Goal: Task Accomplishment & Management: Manage account settings

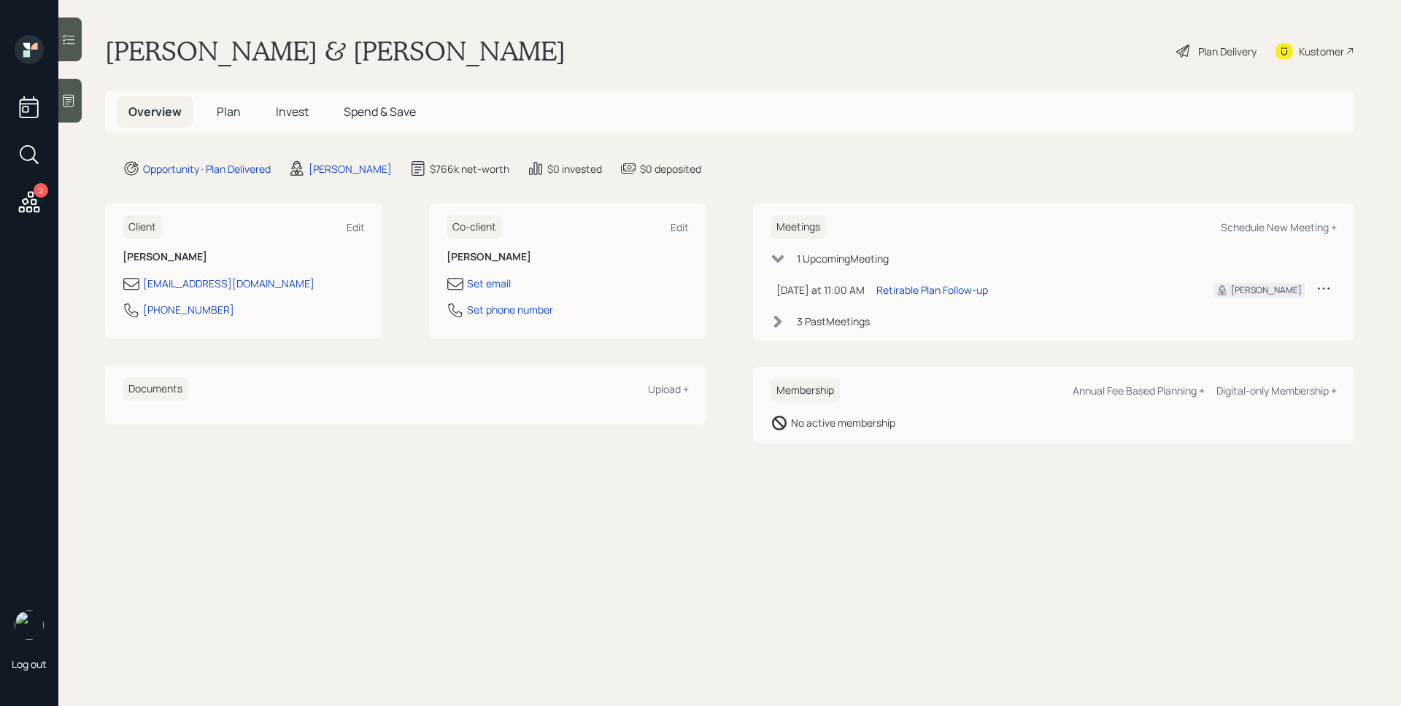
click at [275, 111] on h5 "Invest" at bounding box center [292, 111] width 56 height 31
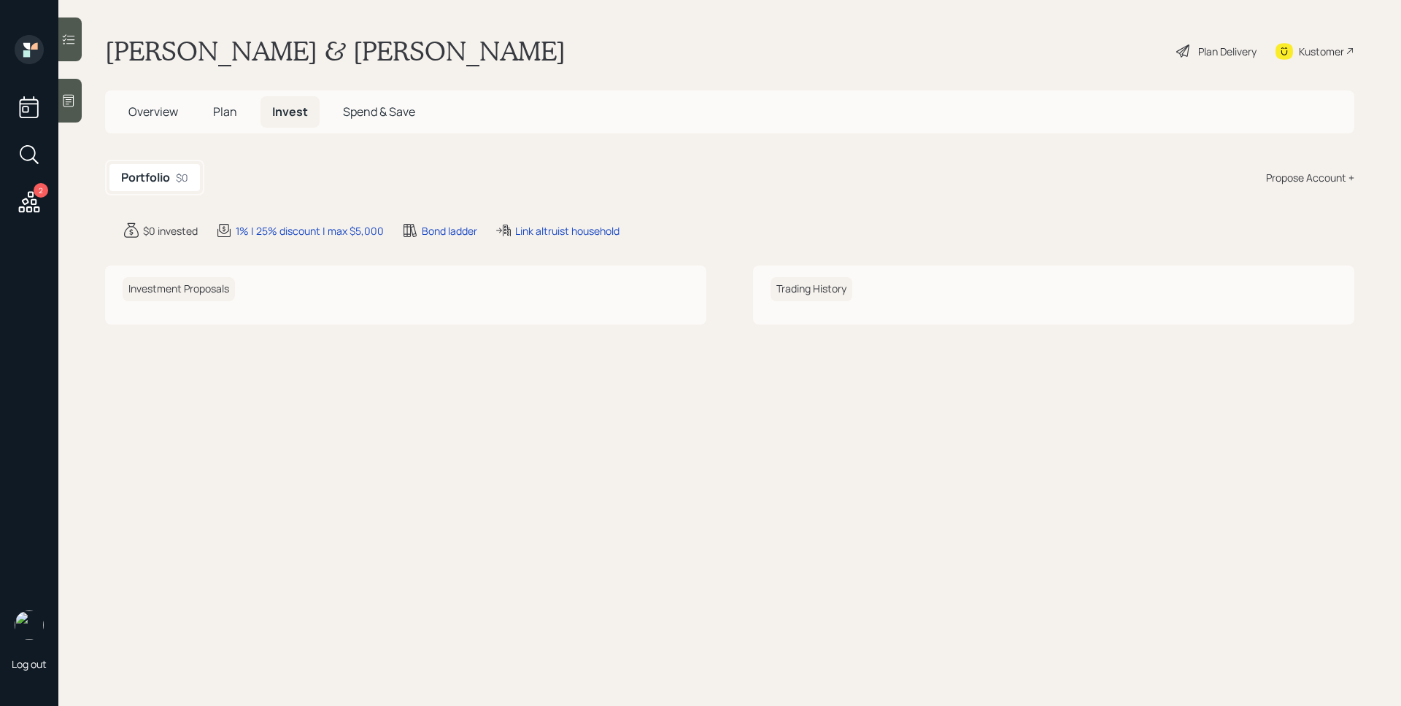
click at [241, 114] on h5 "Plan" at bounding box center [224, 111] width 47 height 31
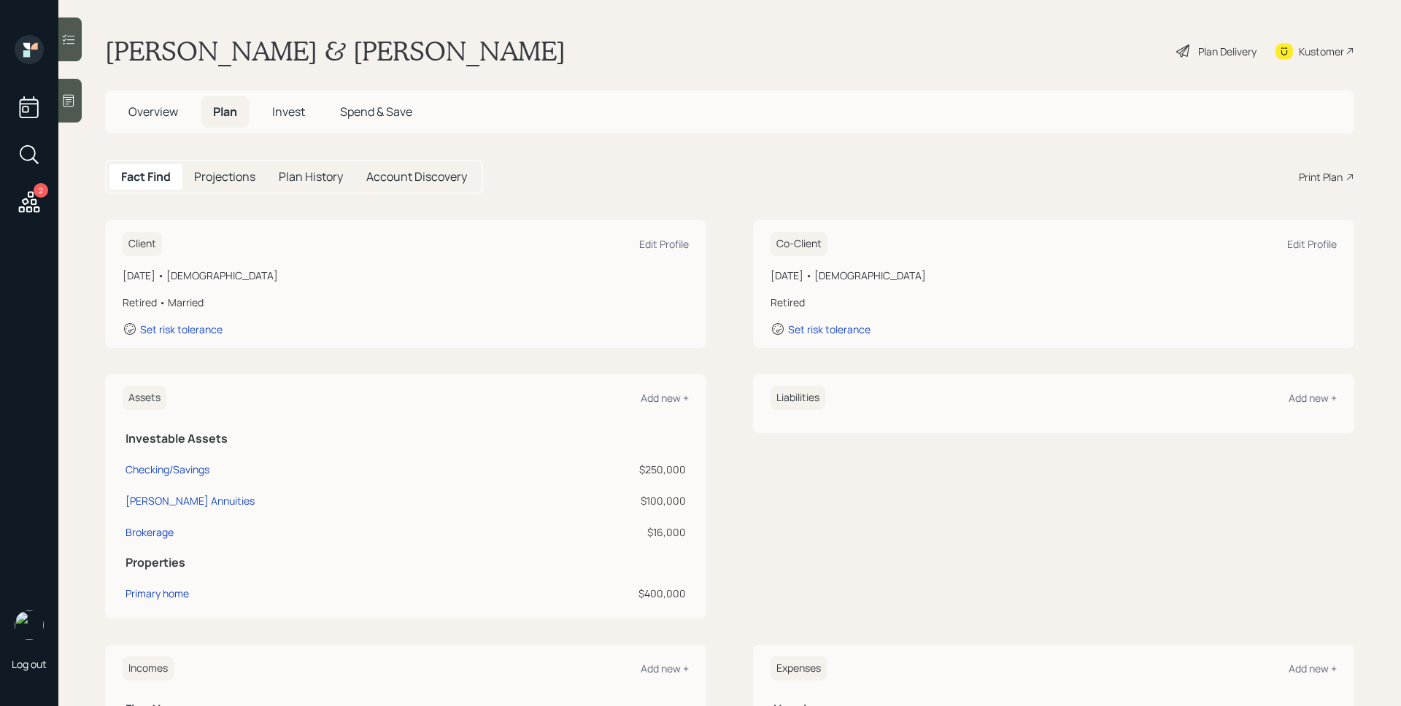
click at [140, 120] on span "Overview" at bounding box center [153, 112] width 50 height 16
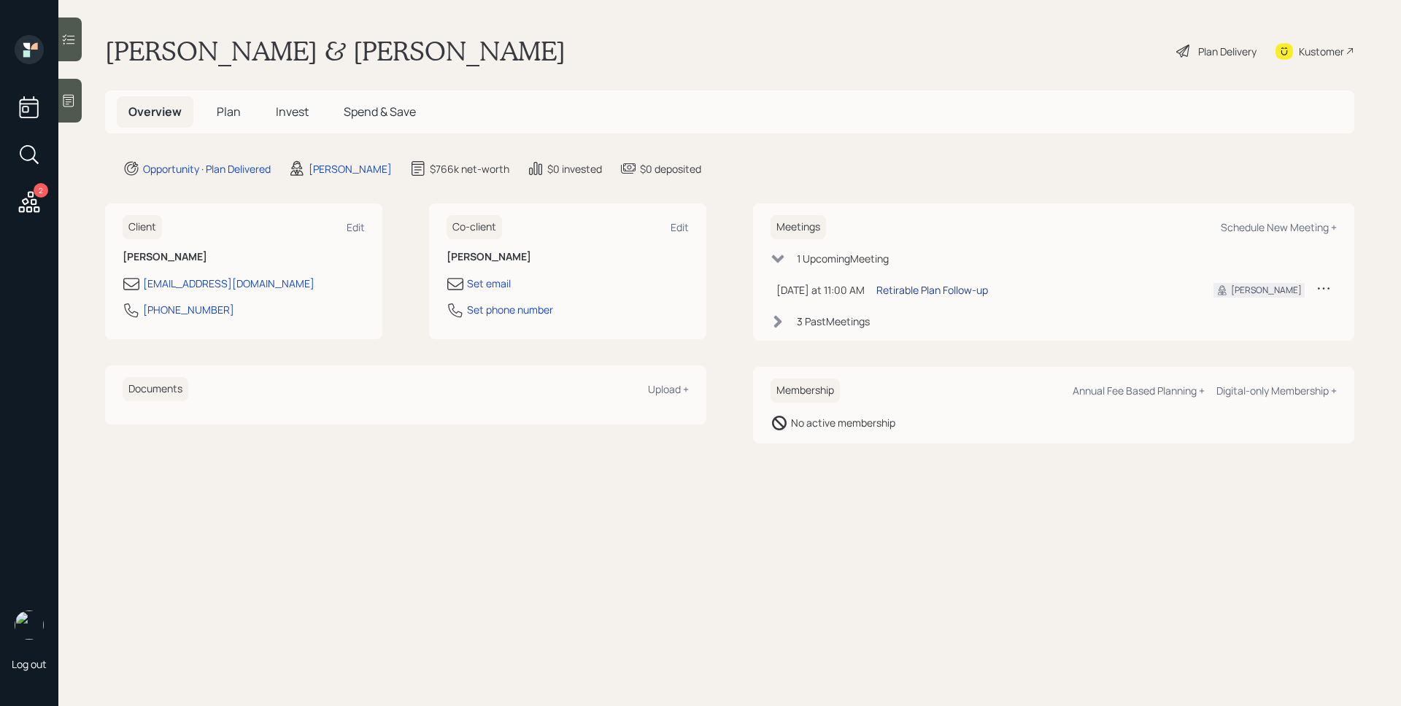
click at [911, 288] on div "Retirable Plan Follow-up" at bounding box center [932, 289] width 112 height 15
click at [1200, 45] on div "Plan Delivery" at bounding box center [1227, 51] width 58 height 15
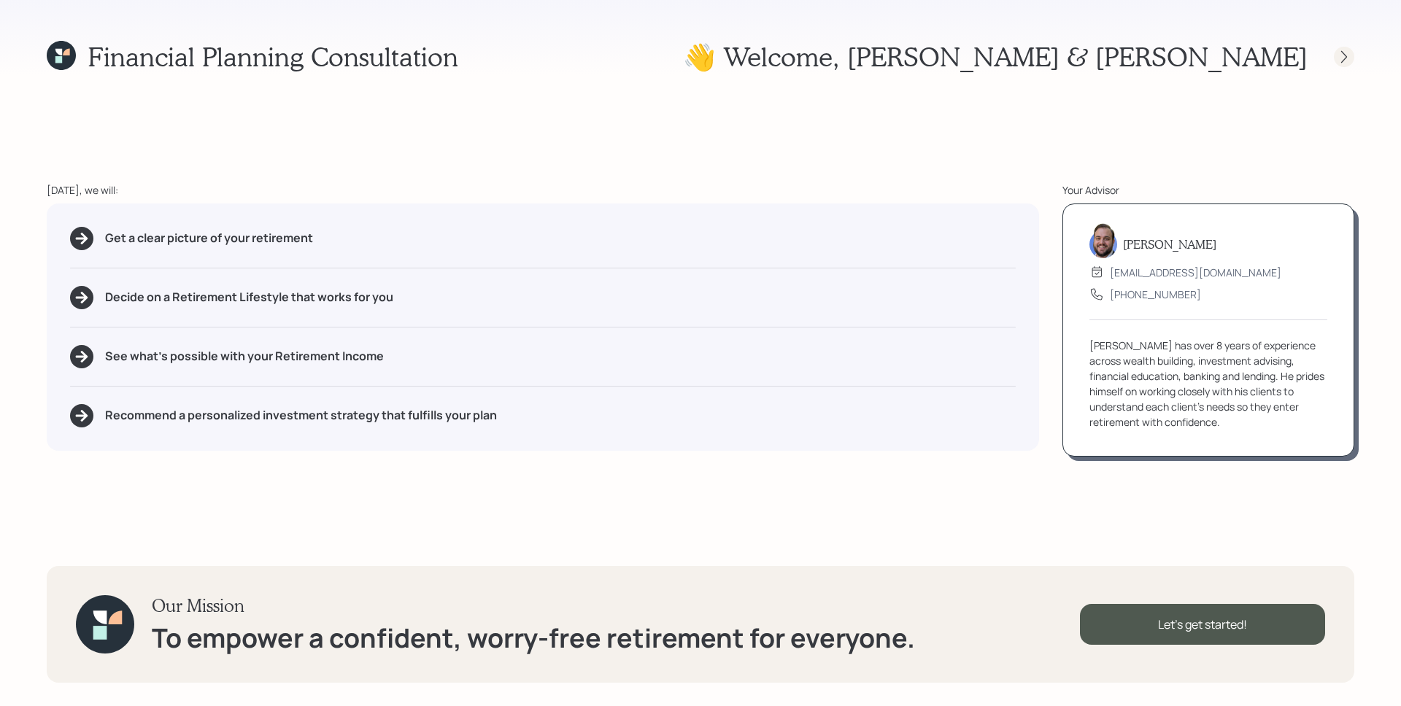
click at [1344, 53] on icon at bounding box center [1344, 57] width 15 height 15
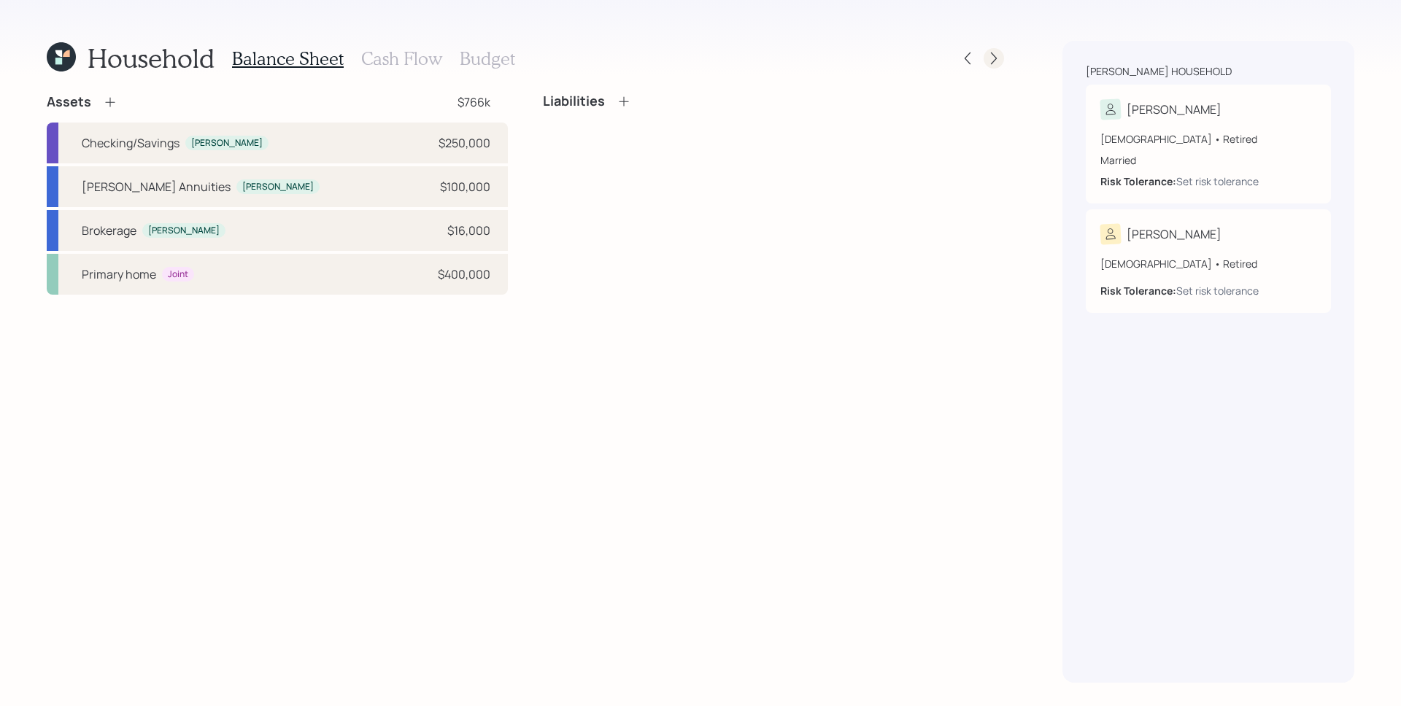
click at [990, 49] on div at bounding box center [994, 58] width 20 height 20
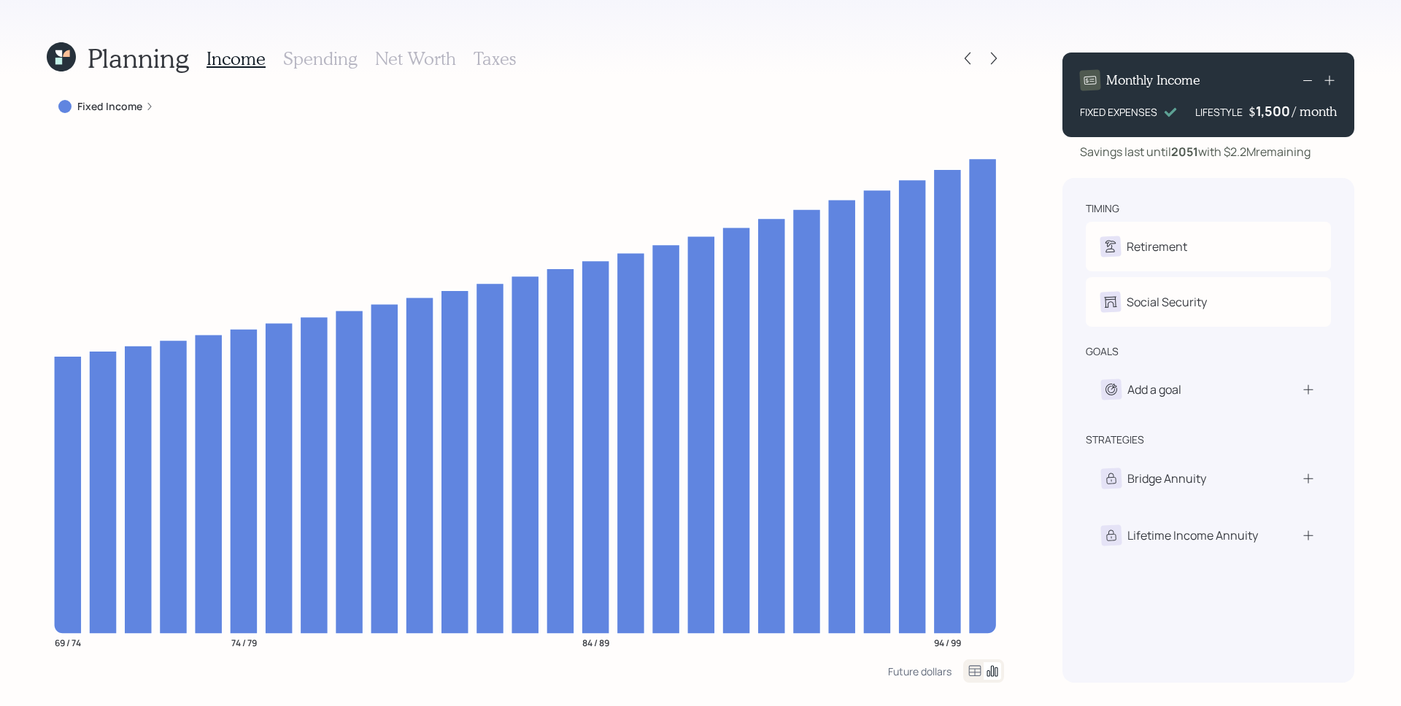
click at [136, 109] on label "Fixed Income" at bounding box center [109, 106] width 65 height 15
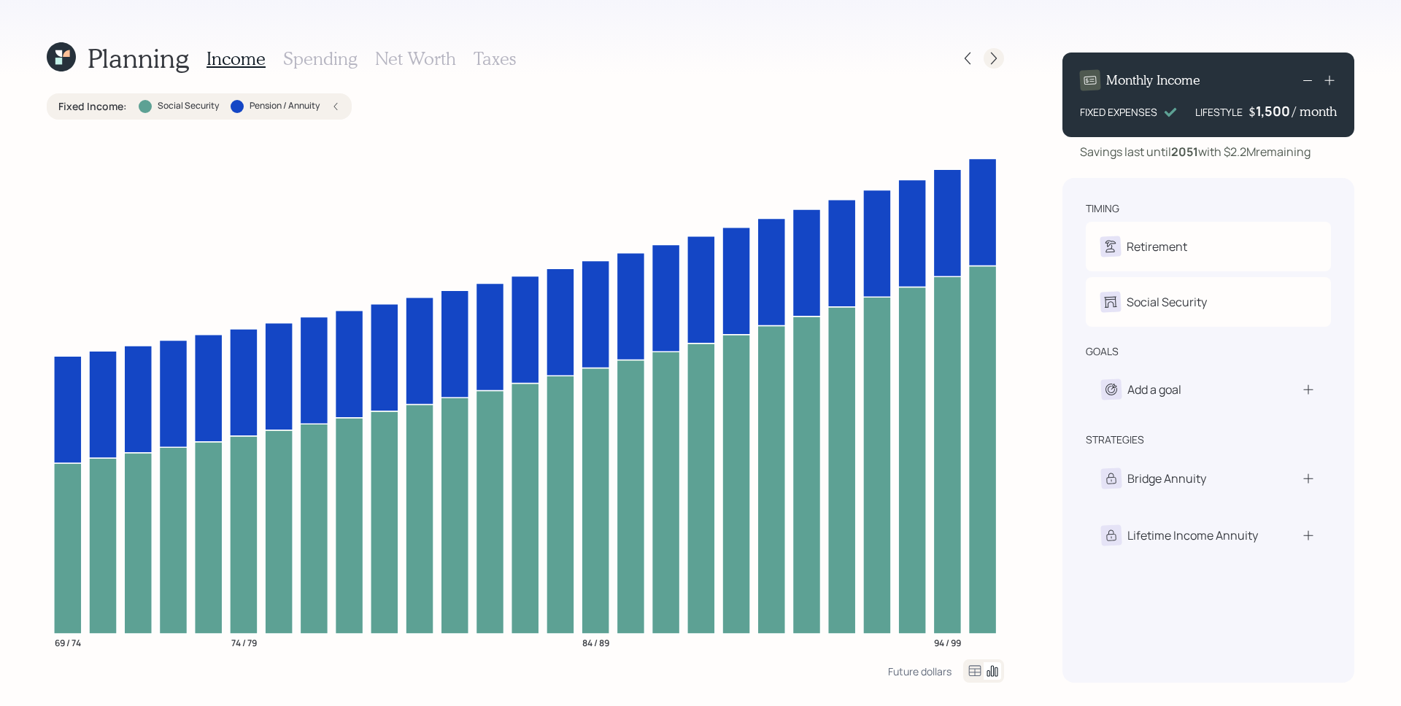
click at [988, 56] on icon at bounding box center [994, 58] width 15 height 15
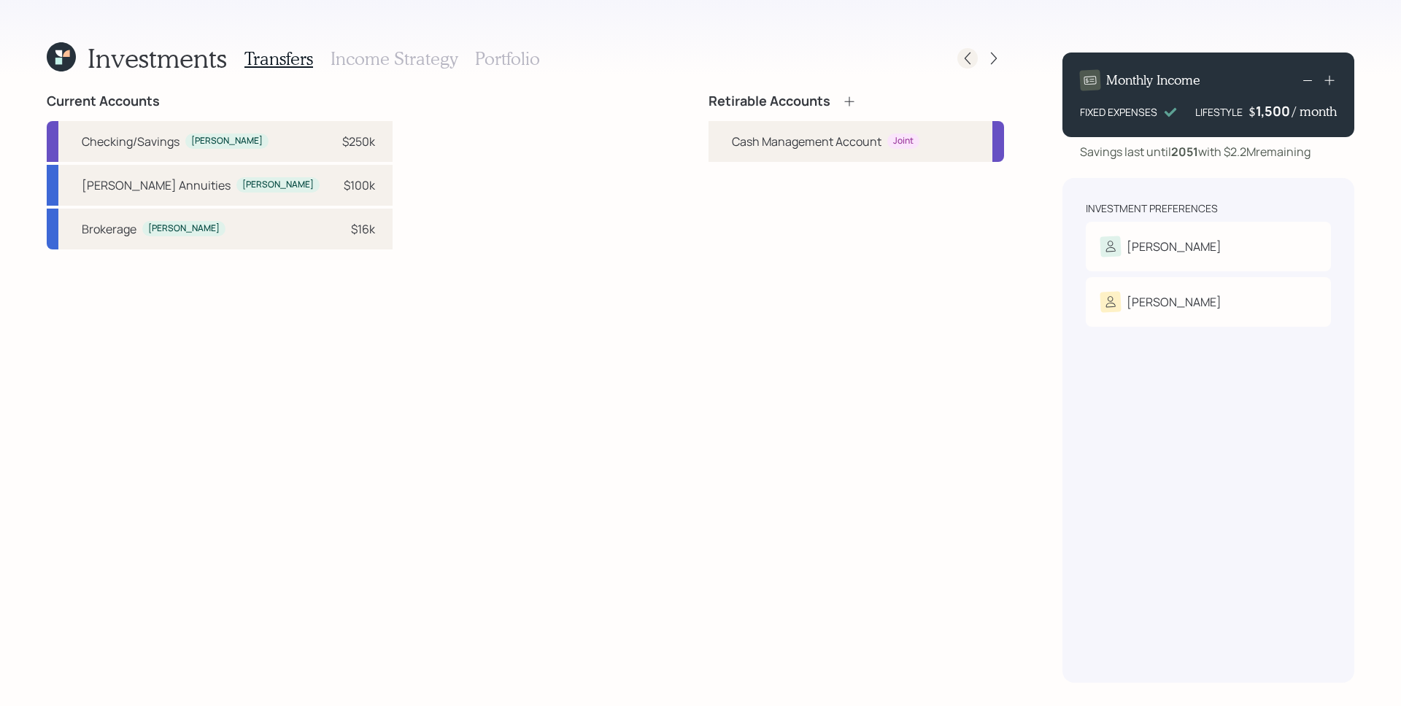
click at [969, 58] on icon at bounding box center [967, 58] width 15 height 15
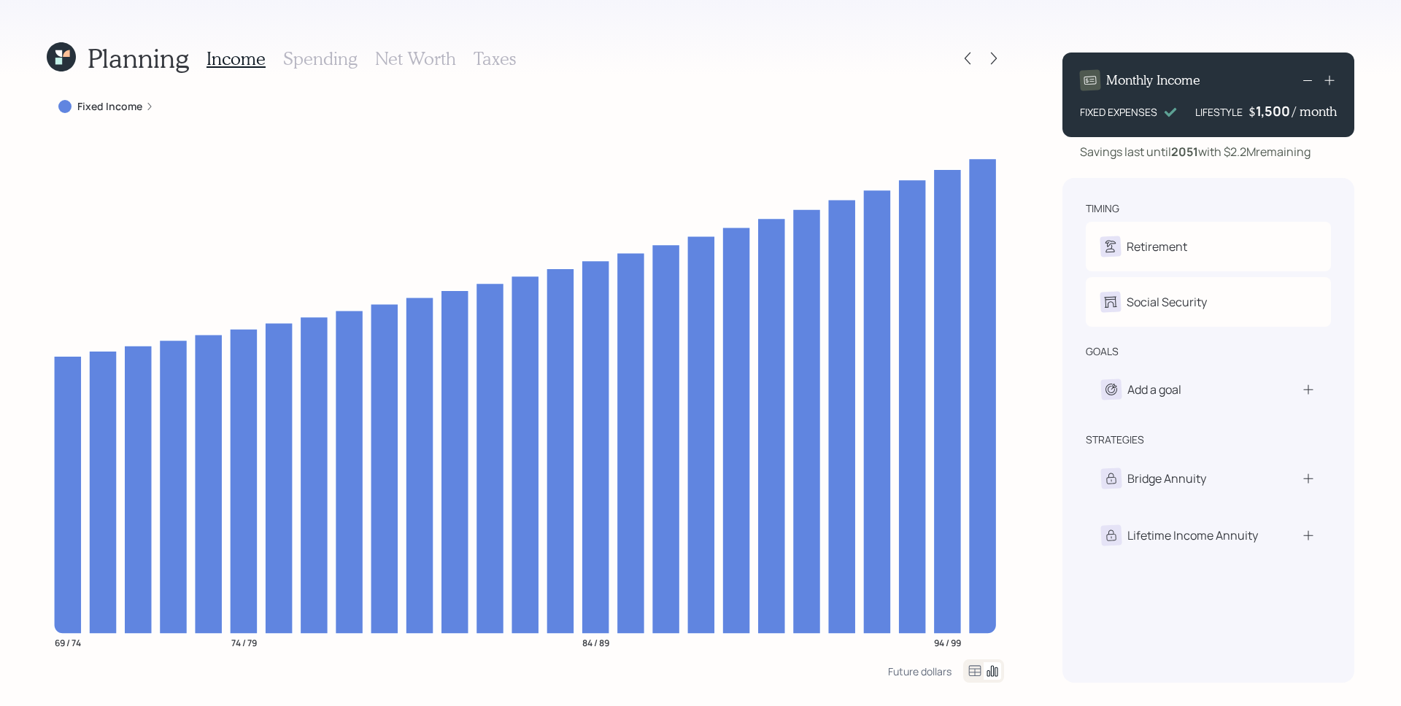
click at [969, 58] on icon at bounding box center [967, 58] width 15 height 15
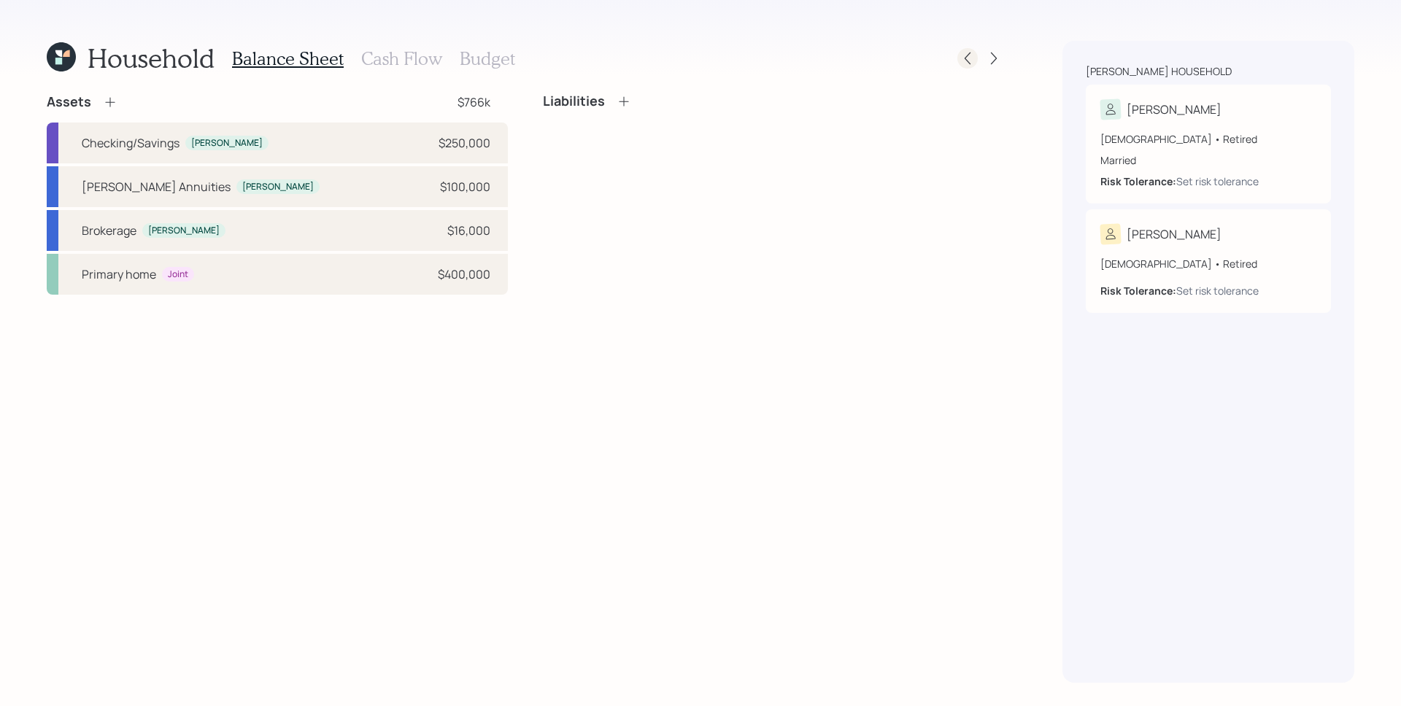
click at [974, 55] on icon at bounding box center [967, 58] width 15 height 15
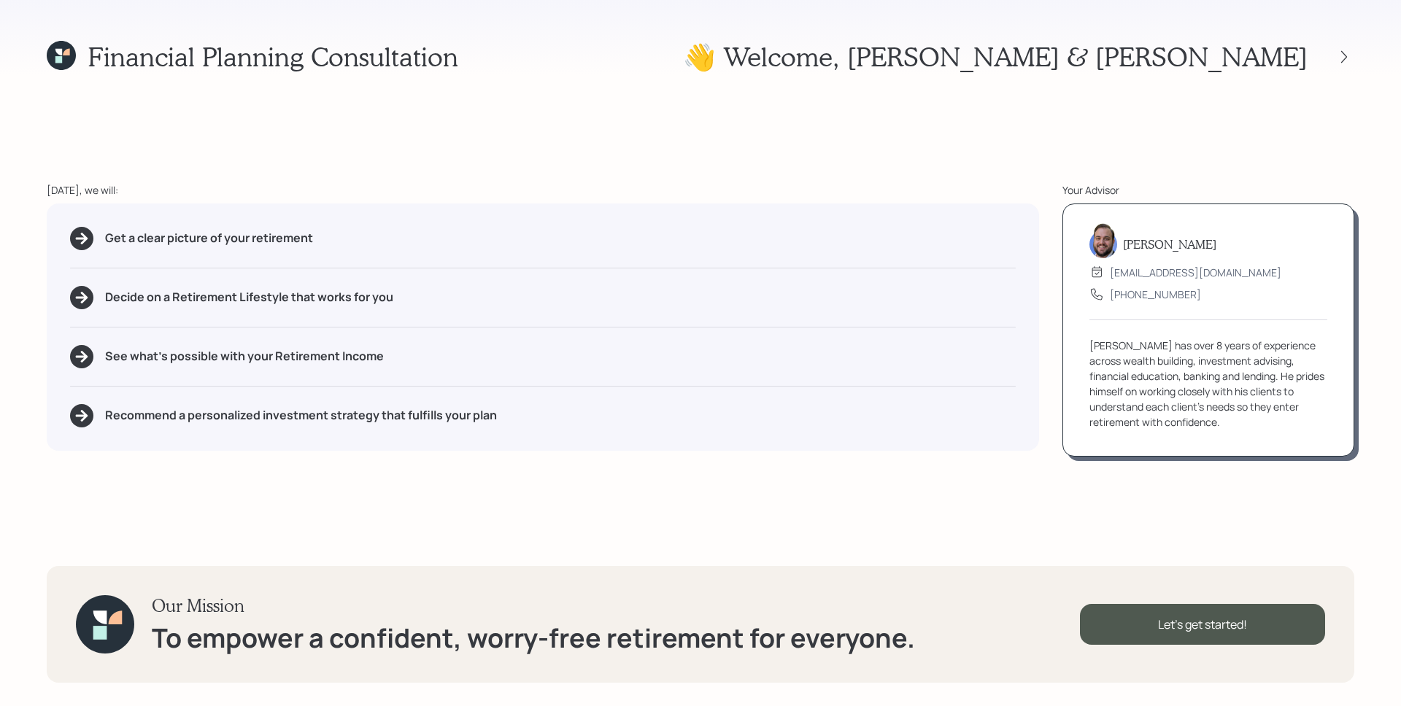
drag, startPoint x: 1225, startPoint y: 87, endPoint x: 1281, endPoint y: 75, distance: 58.1
click at [1225, 87] on div "Financial Planning Consultation 👋 Welcome , Denise & Byron Today, we will: Get …" at bounding box center [700, 353] width 1401 height 706
click at [1340, 55] on icon at bounding box center [1344, 57] width 15 height 15
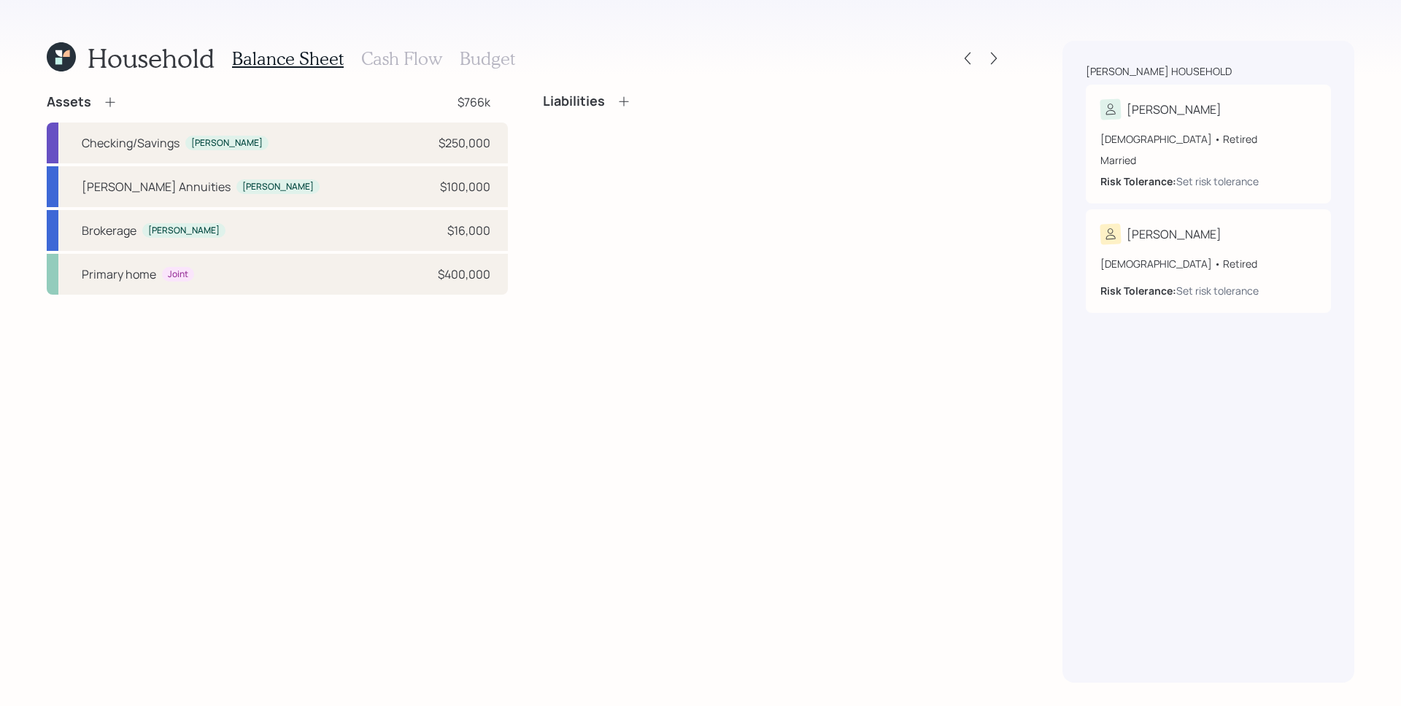
click at [409, 58] on h3 "Cash Flow" at bounding box center [401, 58] width 81 height 21
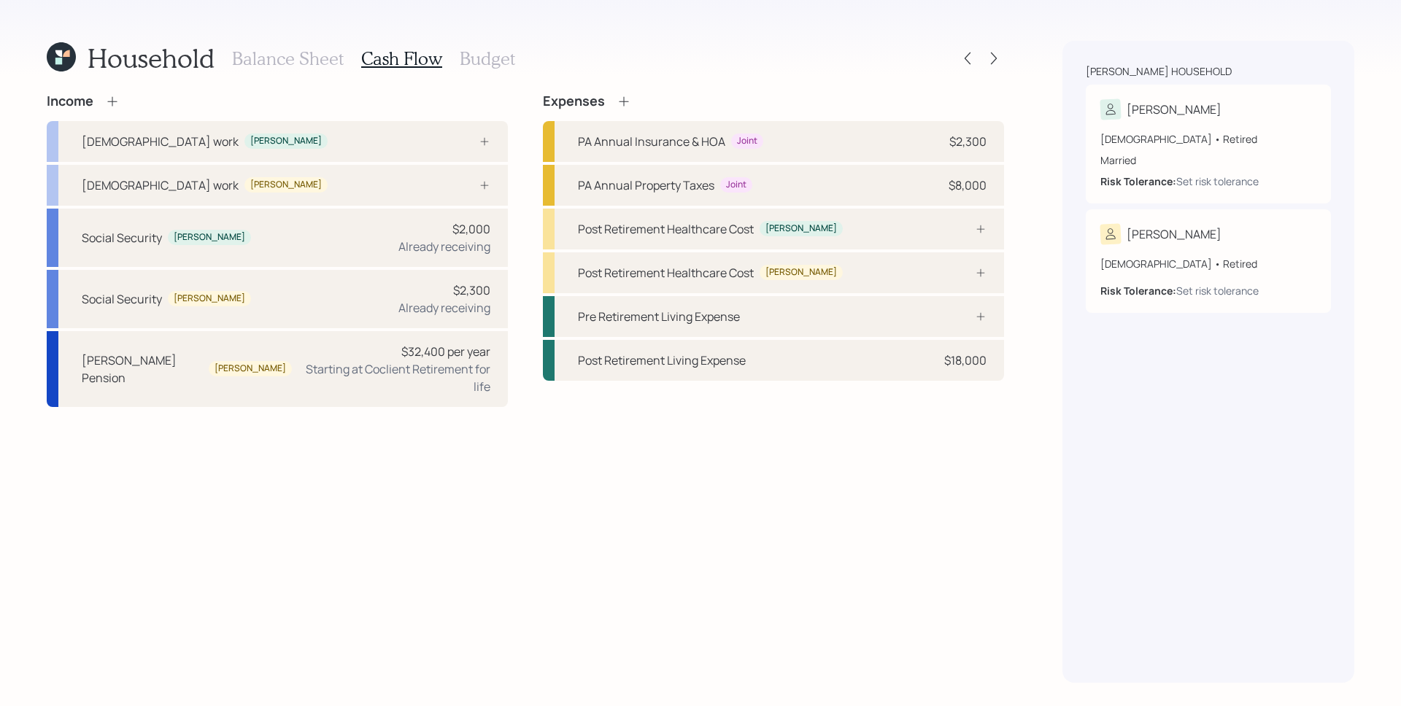
click at [491, 57] on h3 "Budget" at bounding box center [487, 58] width 55 height 21
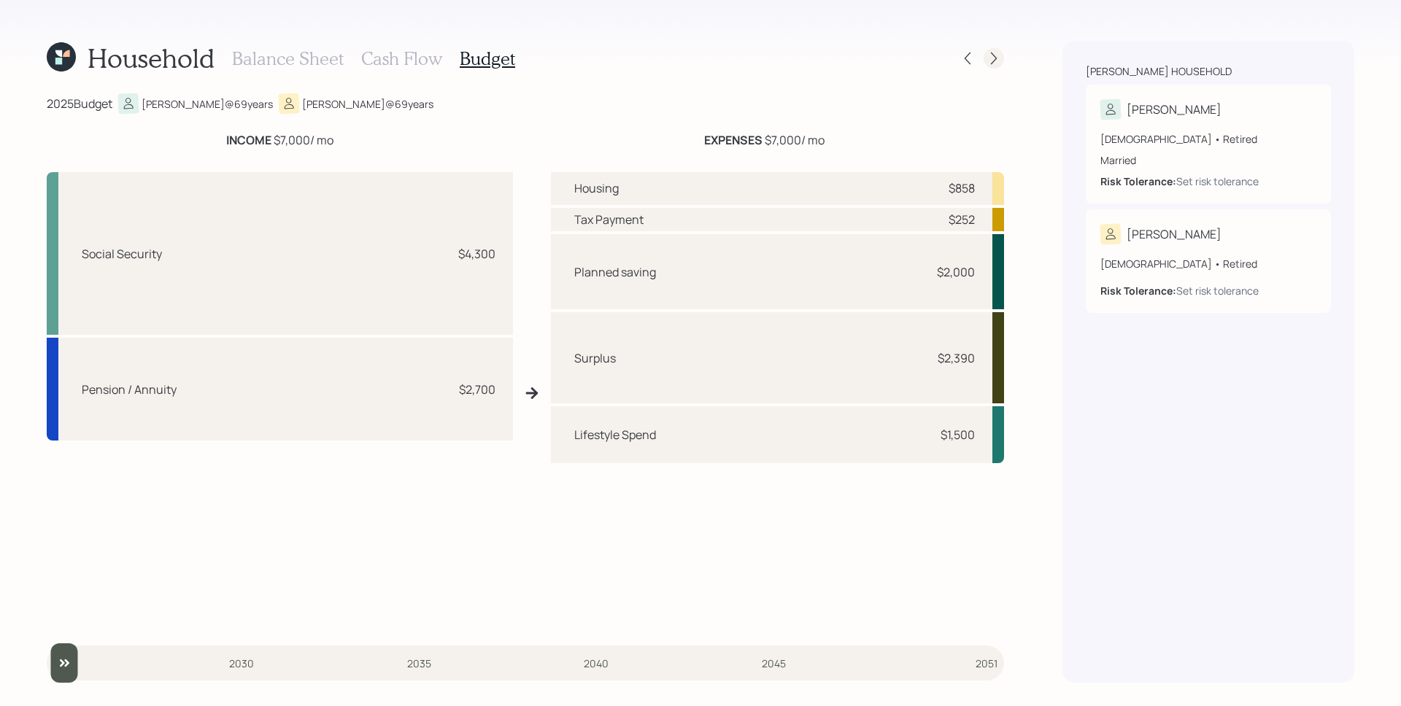
click at [998, 58] on icon at bounding box center [994, 58] width 15 height 15
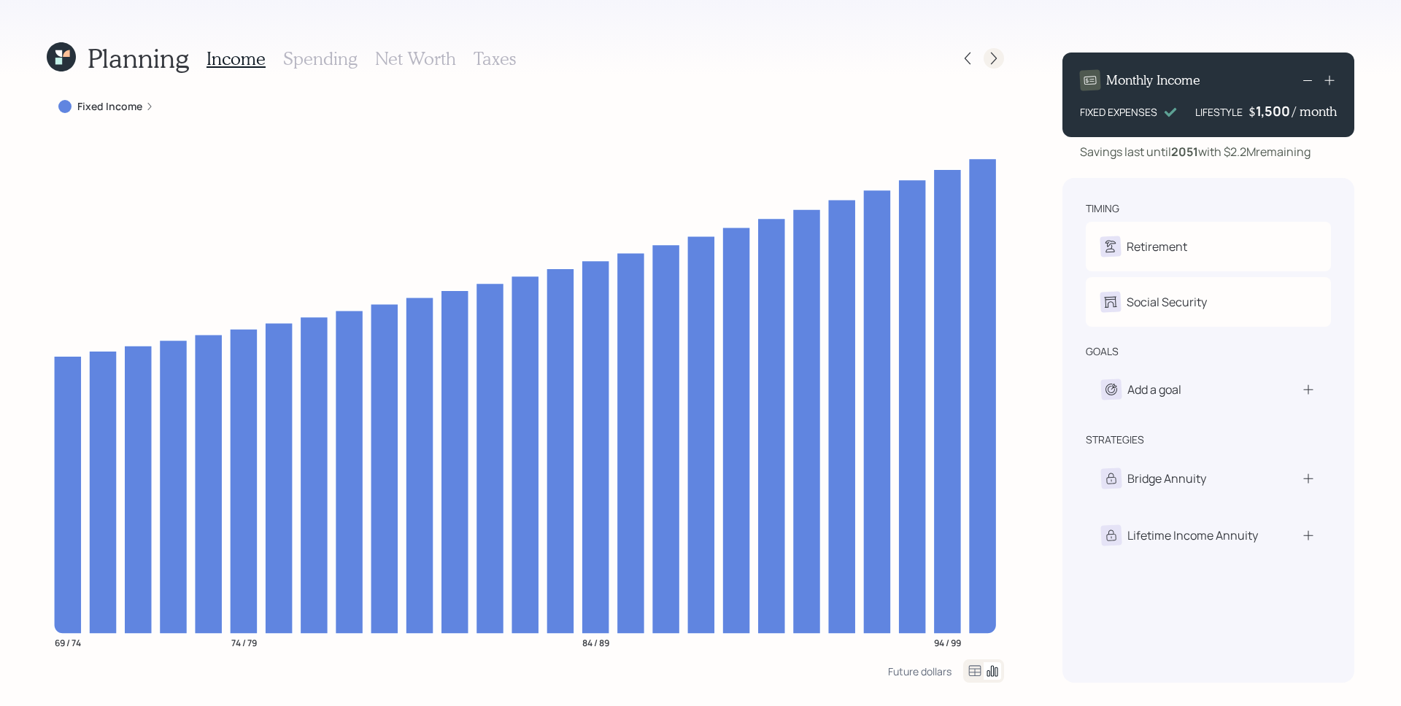
click at [1000, 58] on icon at bounding box center [994, 58] width 15 height 15
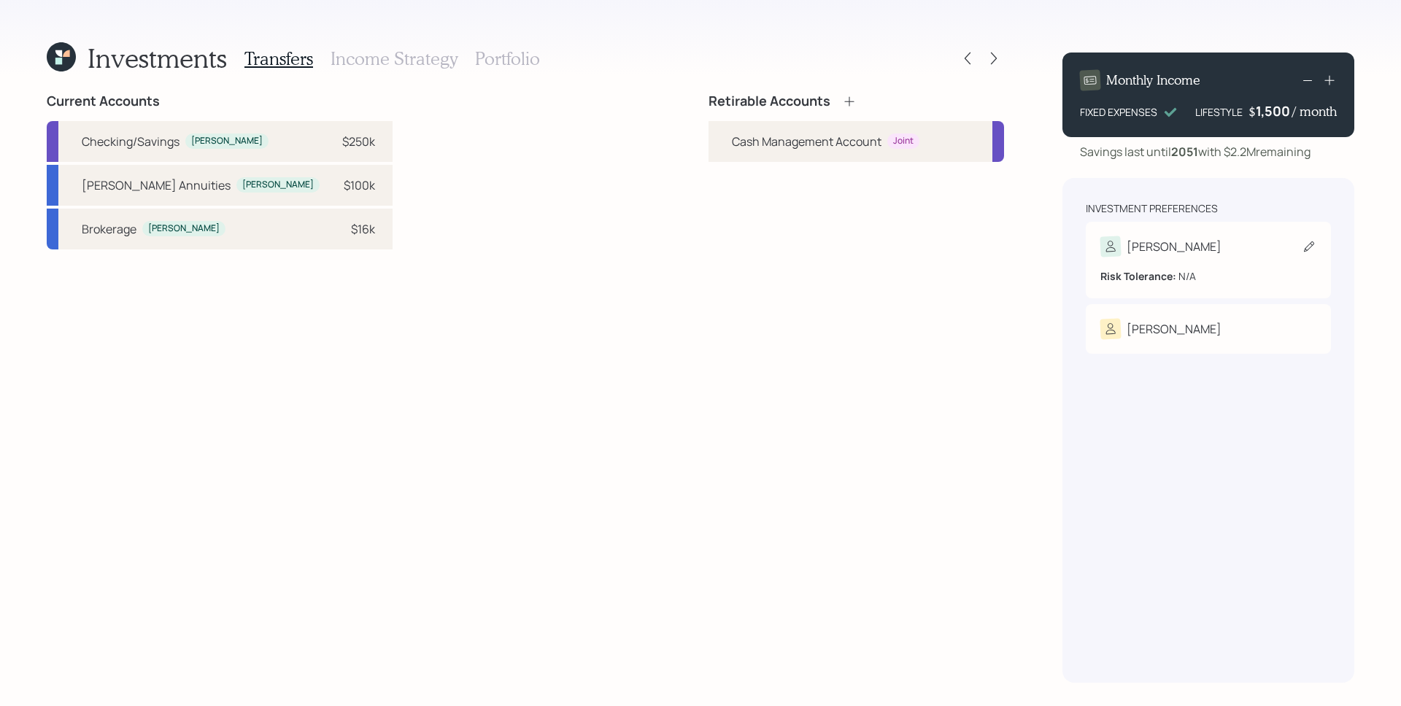
click at [1198, 260] on div "Risk Tolerance: N/A" at bounding box center [1208, 270] width 216 height 27
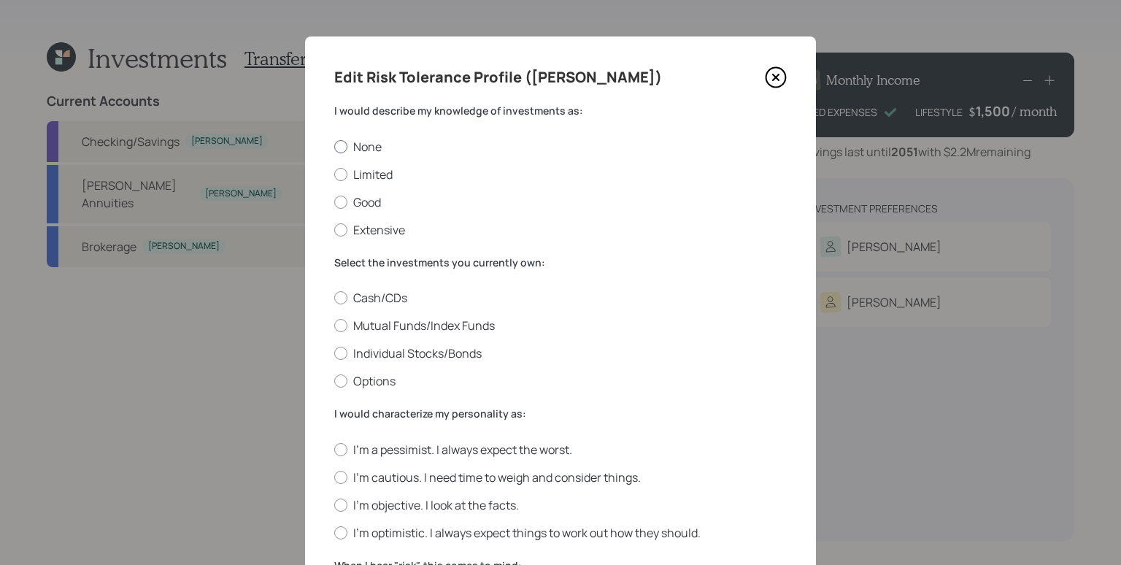
click at [366, 153] on label "None" at bounding box center [560, 147] width 452 height 16
click at [334, 147] on input "None" at bounding box center [333, 146] width 1 height 1
radio input "true"
drag, startPoint x: 371, startPoint y: 181, endPoint x: 370, endPoint y: 188, distance: 7.3
click at [371, 181] on label "Limited" at bounding box center [560, 174] width 452 height 16
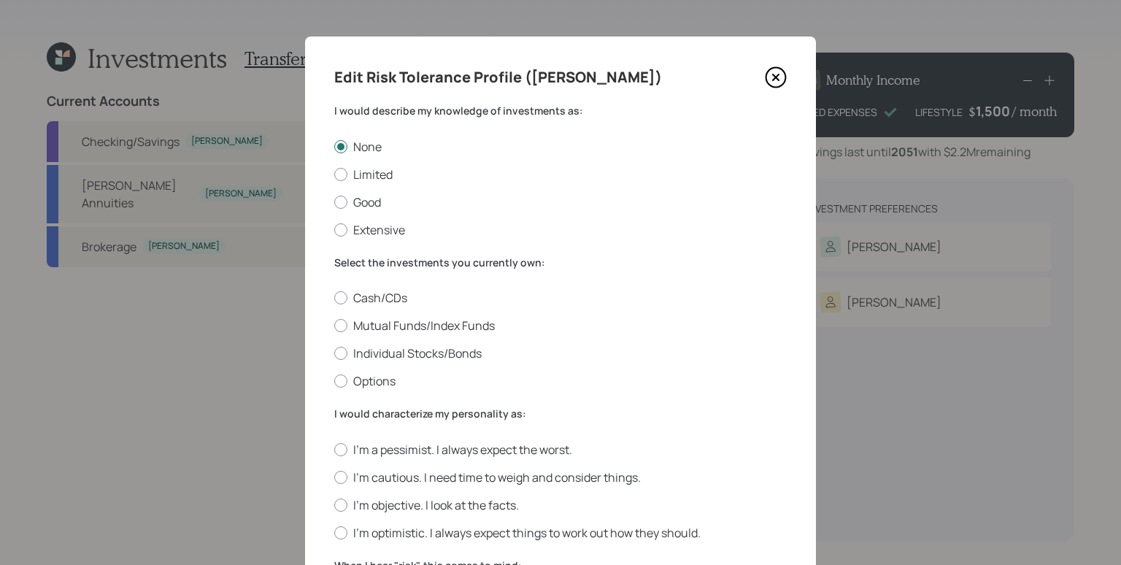
click at [334, 174] on input "Limited" at bounding box center [333, 174] width 1 height 1
radio input "true"
click at [366, 211] on div "None Limited Good Extensive" at bounding box center [560, 188] width 452 height 99
click at [363, 202] on label "Good" at bounding box center [560, 202] width 452 height 16
click at [334, 202] on input "Good" at bounding box center [333, 201] width 1 height 1
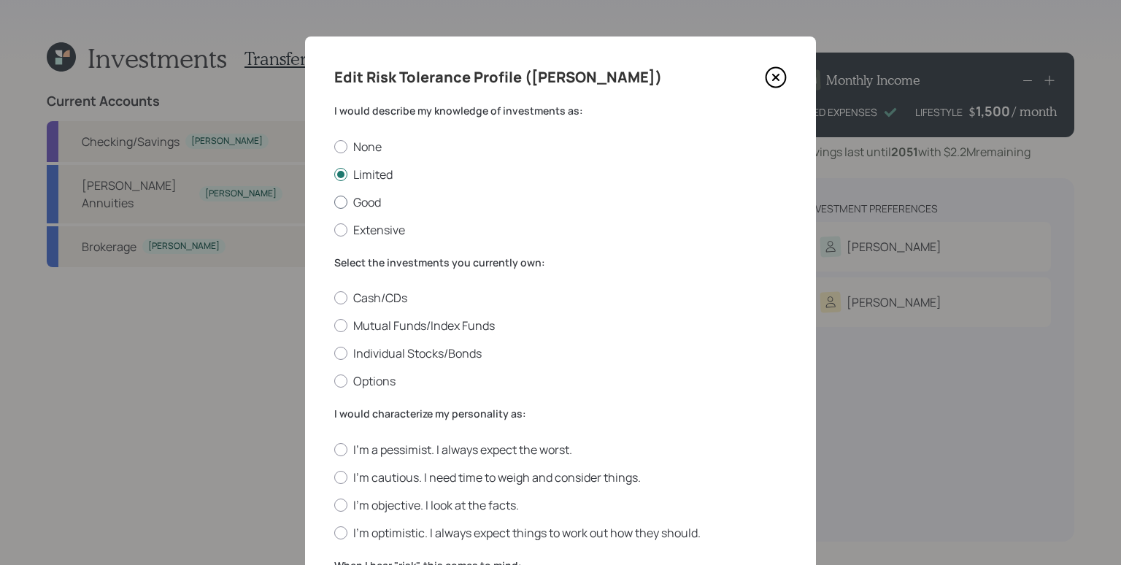
radio input "true"
click at [374, 222] on label "Extensive" at bounding box center [560, 230] width 452 height 16
click at [334, 229] on input "Extensive" at bounding box center [333, 229] width 1 height 1
radio input "true"
click at [366, 208] on label "Good" at bounding box center [560, 202] width 452 height 16
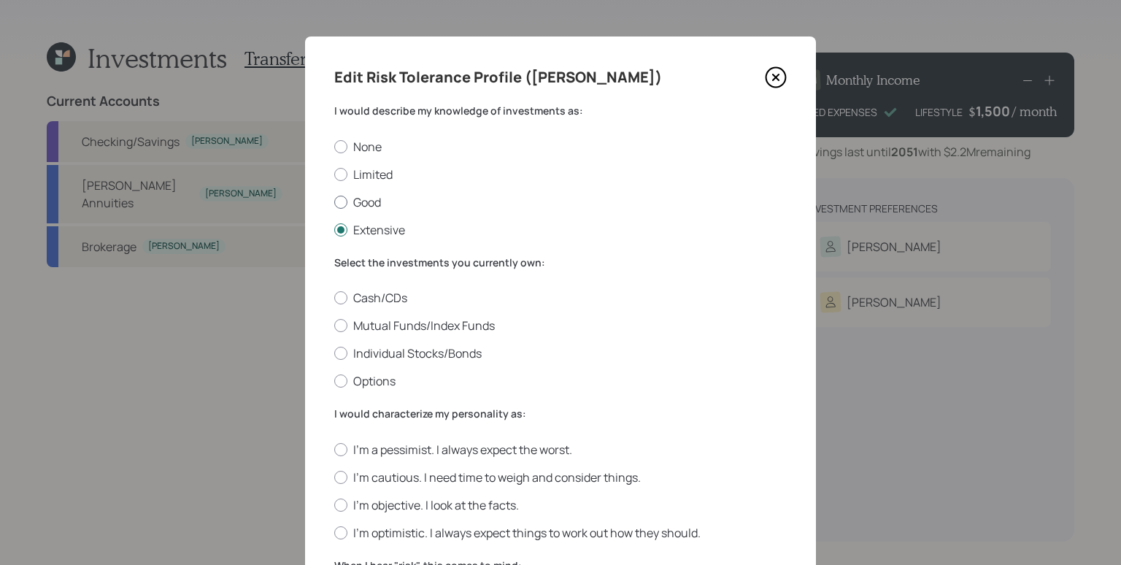
click at [334, 202] on input "Good" at bounding box center [333, 201] width 1 height 1
radio input "true"
click at [365, 173] on label "Limited" at bounding box center [560, 174] width 452 height 16
click at [334, 174] on input "Limited" at bounding box center [333, 174] width 1 height 1
radio input "true"
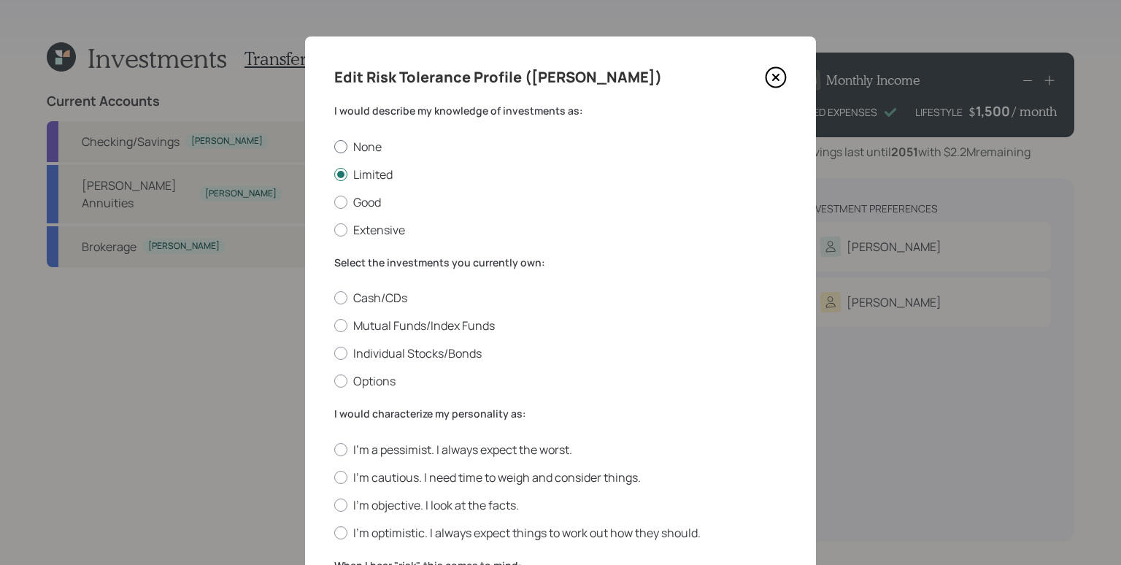
click at [365, 144] on label "None" at bounding box center [560, 147] width 452 height 16
click at [334, 146] on input "None" at bounding box center [333, 146] width 1 height 1
radio input "true"
click at [369, 167] on label "Limited" at bounding box center [560, 174] width 452 height 16
click at [334, 174] on input "Limited" at bounding box center [333, 174] width 1 height 1
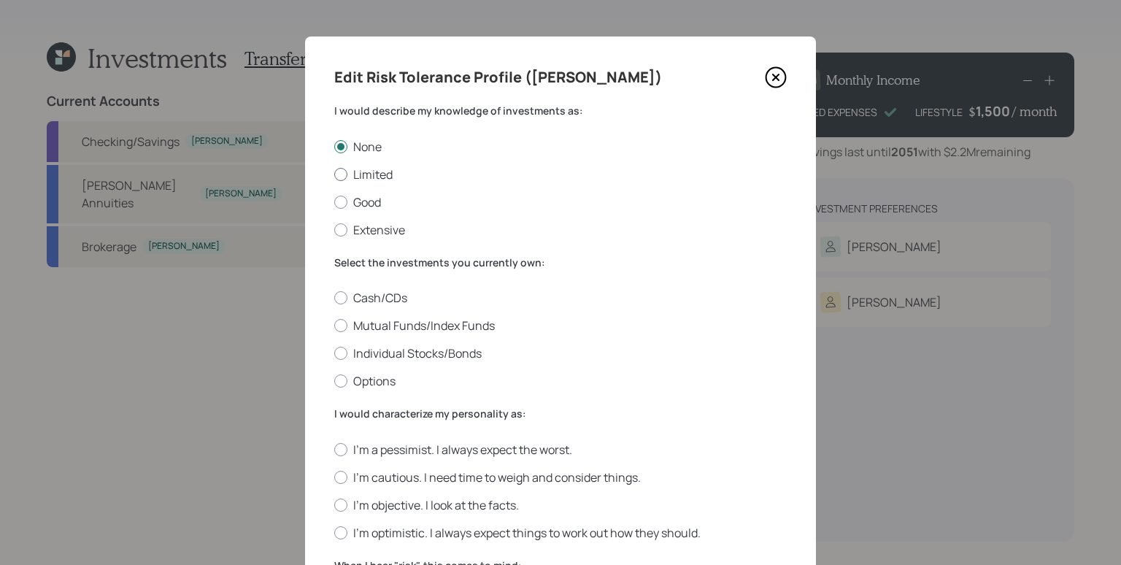
radio input "true"
click at [371, 200] on label "Good" at bounding box center [560, 202] width 452 height 16
click at [334, 201] on input "Good" at bounding box center [333, 201] width 1 height 1
radio input "true"
click at [369, 226] on label "Extensive" at bounding box center [560, 230] width 452 height 16
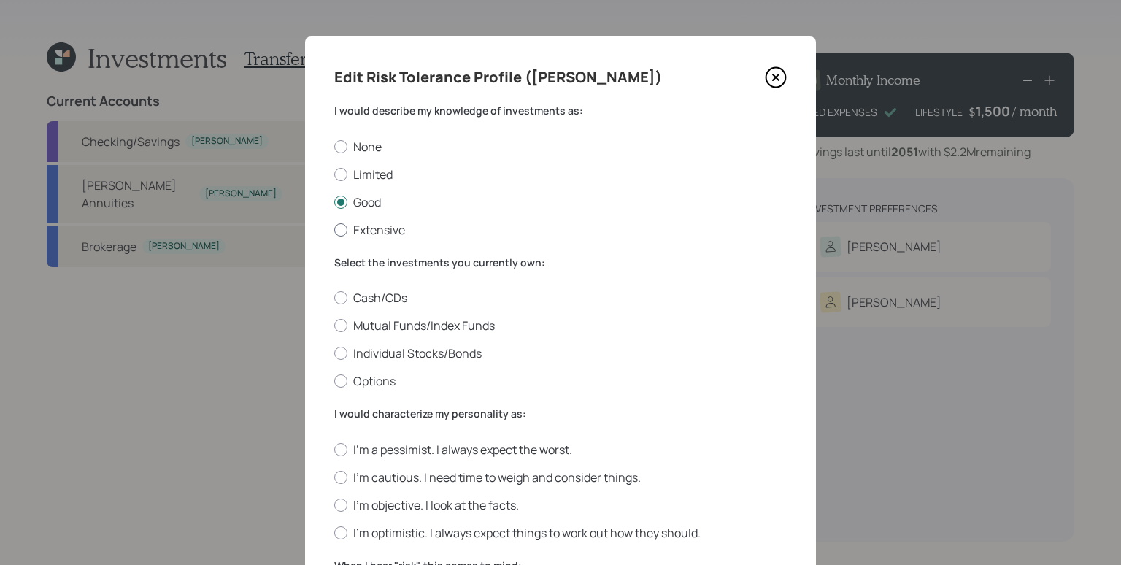
click at [334, 229] on input "Extensive" at bounding box center [333, 229] width 1 height 1
radio input "true"
click at [369, 198] on label "Good" at bounding box center [560, 202] width 452 height 16
click at [334, 201] on input "Good" at bounding box center [333, 201] width 1 height 1
radio input "true"
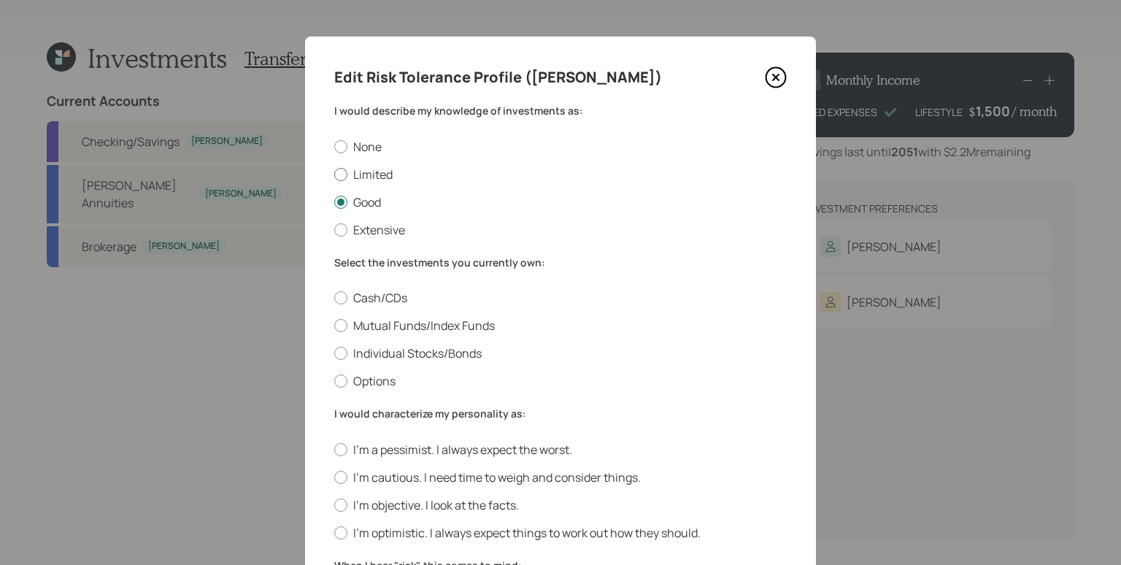
click at [369, 174] on label "Limited" at bounding box center [560, 174] width 452 height 16
click at [334, 174] on input "Limited" at bounding box center [333, 174] width 1 height 1
radio input "true"
click at [369, 150] on label "None" at bounding box center [560, 147] width 452 height 16
click at [334, 147] on input "None" at bounding box center [333, 146] width 1 height 1
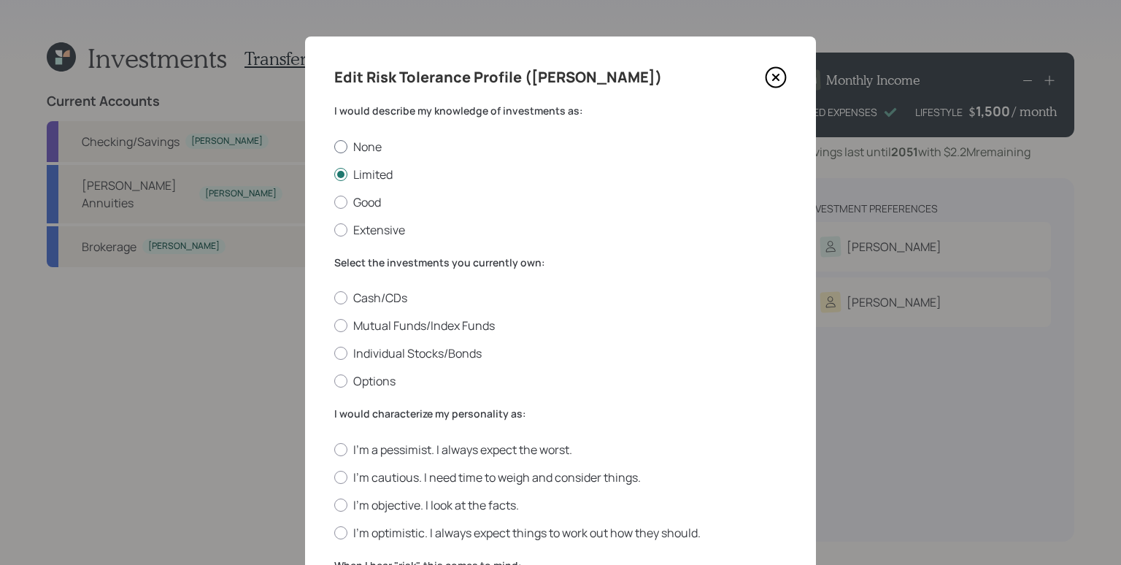
radio input "true"
click at [373, 149] on label "None" at bounding box center [560, 147] width 452 height 16
click at [334, 147] on input "None" at bounding box center [333, 146] width 1 height 1
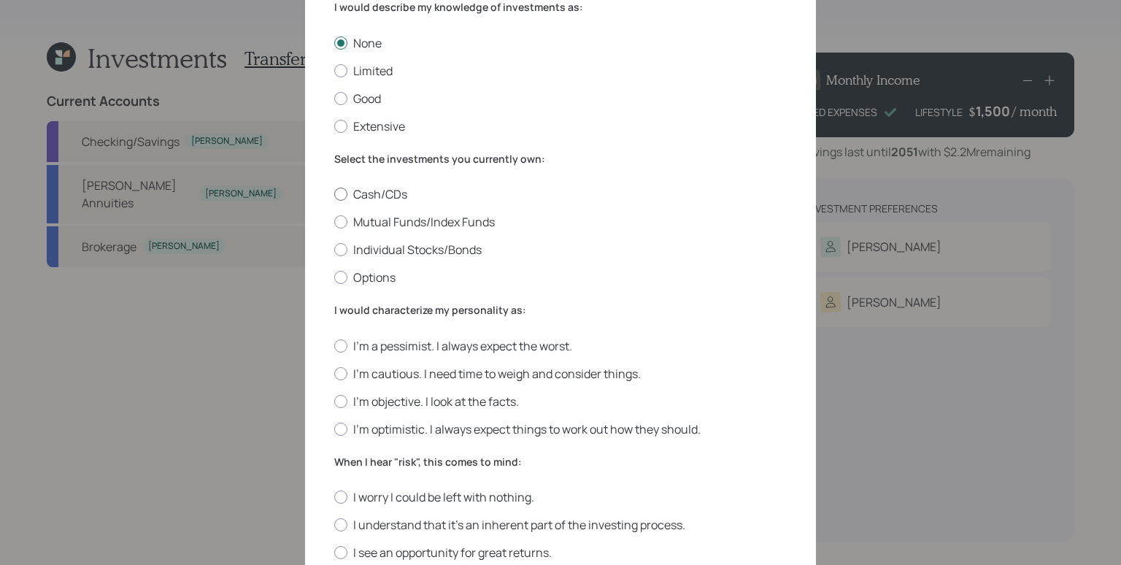
click at [339, 192] on div at bounding box center [340, 194] width 13 height 13
click at [334, 194] on input "Cash/CDs" at bounding box center [333, 194] width 1 height 1
radio input "true"
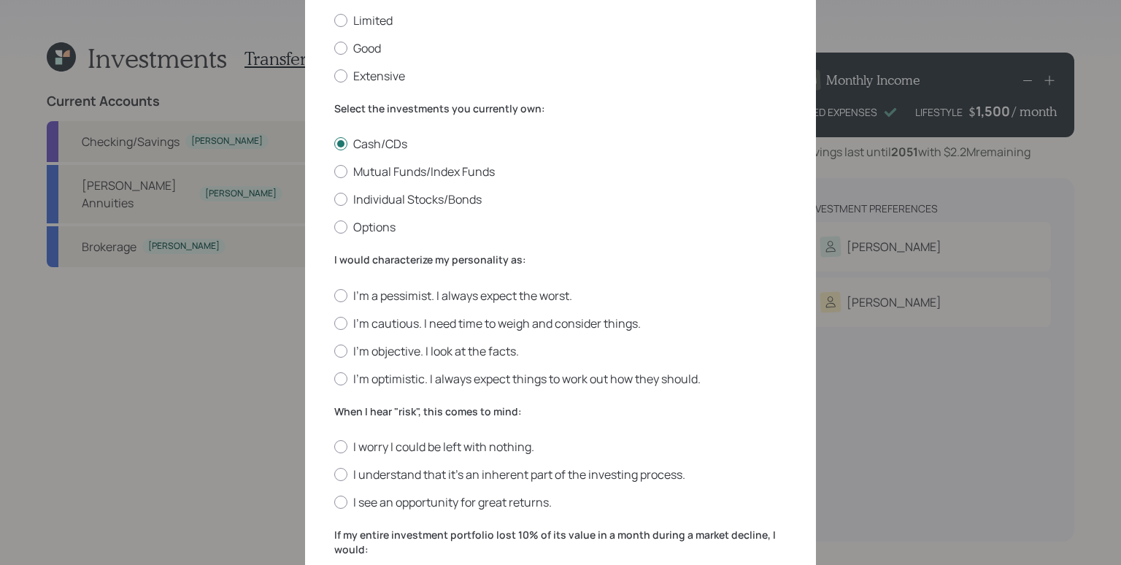
scroll to position [197, 0]
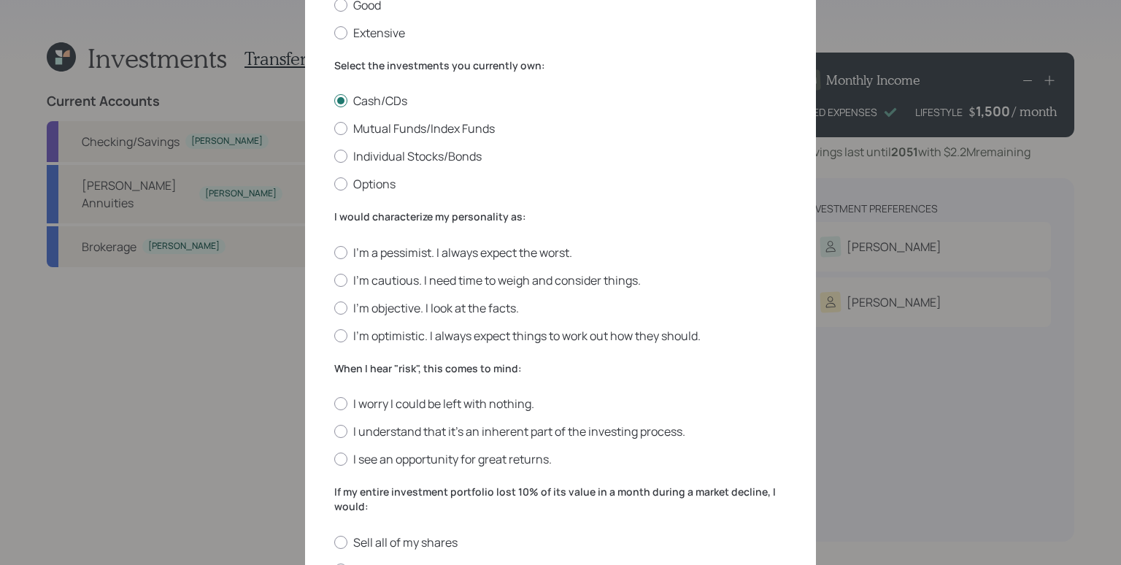
click at [374, 268] on div "I'm a pessimist. I always expect the worst. I'm cautious. I need time to weigh …" at bounding box center [560, 293] width 452 height 99
click at [375, 273] on label "I'm cautious. I need time to weigh and consider things." at bounding box center [560, 280] width 452 height 16
click at [334, 279] on input "I'm cautious. I need time to weigh and consider things." at bounding box center [333, 279] width 1 height 1
radio input "true"
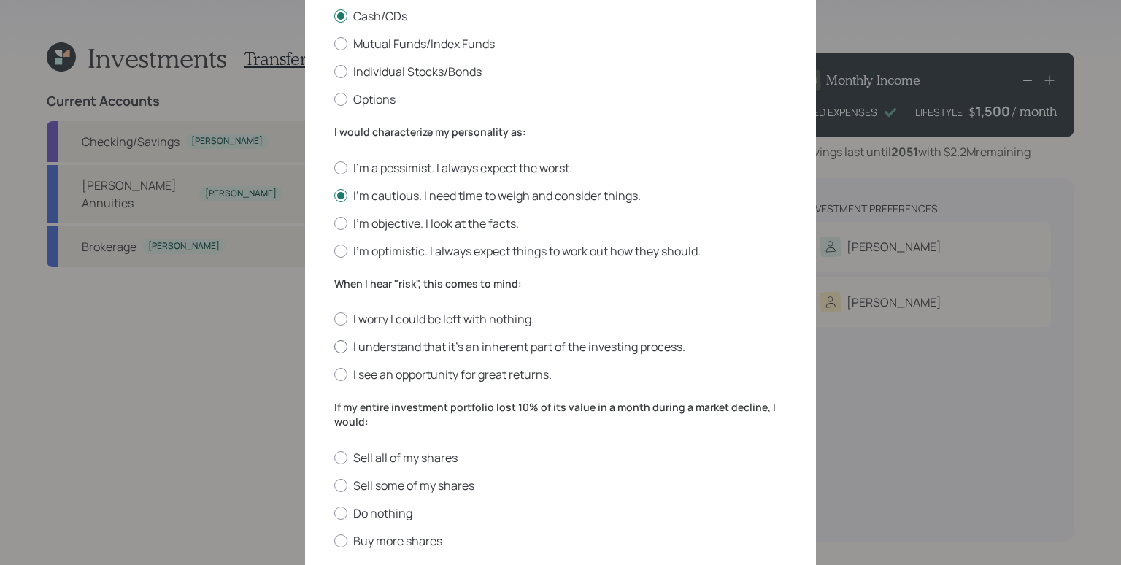
scroll to position [328, 0]
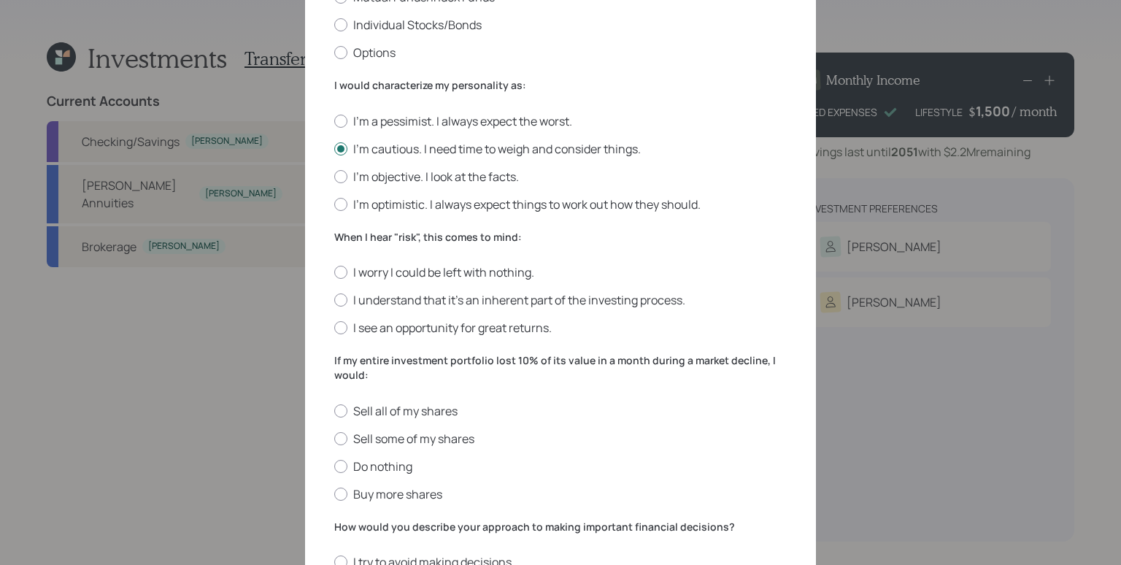
click at [417, 279] on div "I worry I could be left with nothing. I understand that it’s an inherent part o…" at bounding box center [560, 300] width 452 height 72
click at [417, 277] on label "I worry I could be left with nothing." at bounding box center [560, 272] width 452 height 16
click at [334, 273] on input "I worry I could be left with nothing." at bounding box center [333, 272] width 1 height 1
radio input "true"
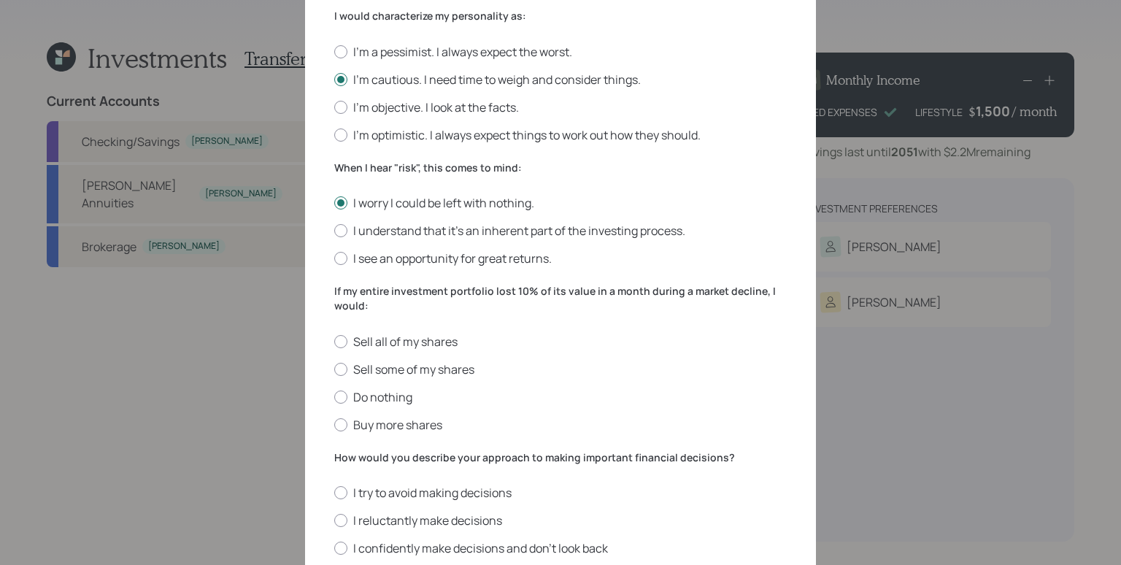
scroll to position [400, 0]
click at [418, 421] on label "Buy more shares" at bounding box center [560, 422] width 452 height 16
click at [334, 422] on input "Buy more shares" at bounding box center [333, 422] width 1 height 1
radio input "true"
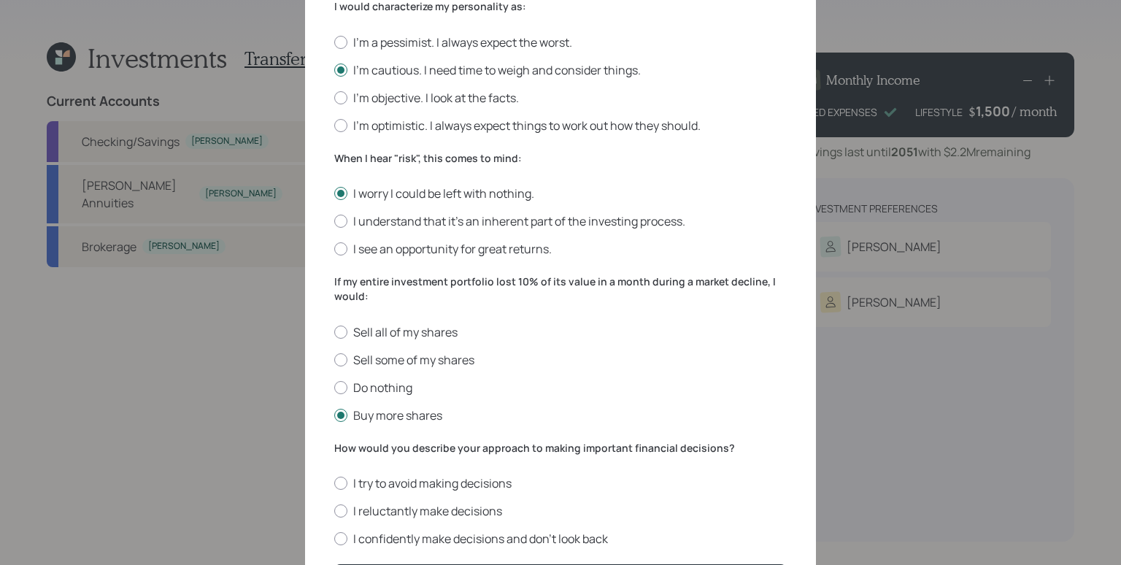
scroll to position [417, 0]
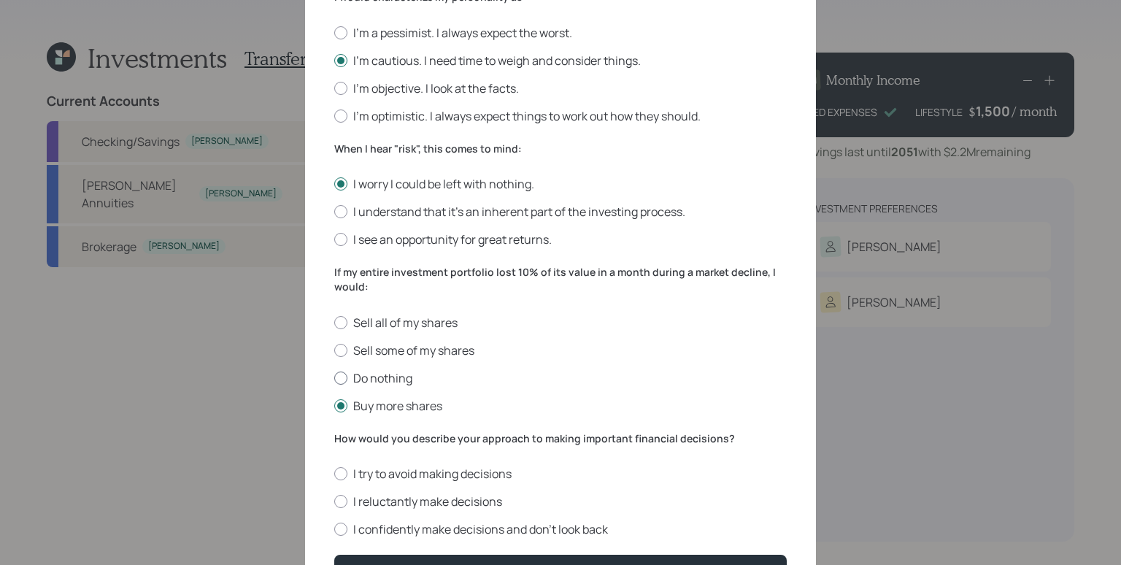
click at [362, 384] on label "Do nothing" at bounding box center [560, 378] width 452 height 16
click at [334, 378] on input "Do nothing" at bounding box center [333, 377] width 1 height 1
radio input "true"
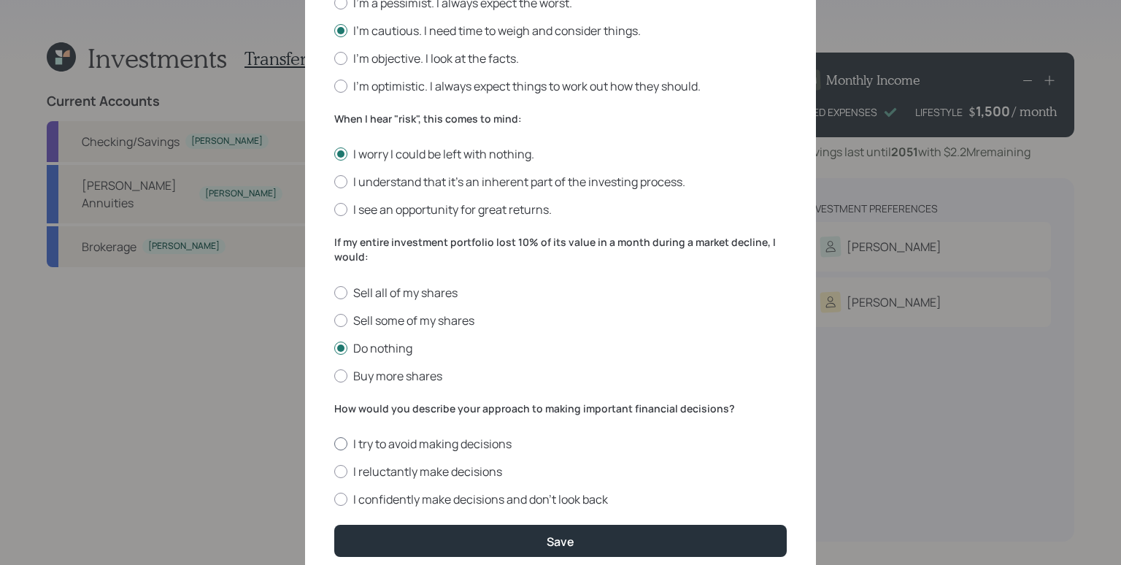
scroll to position [504, 0]
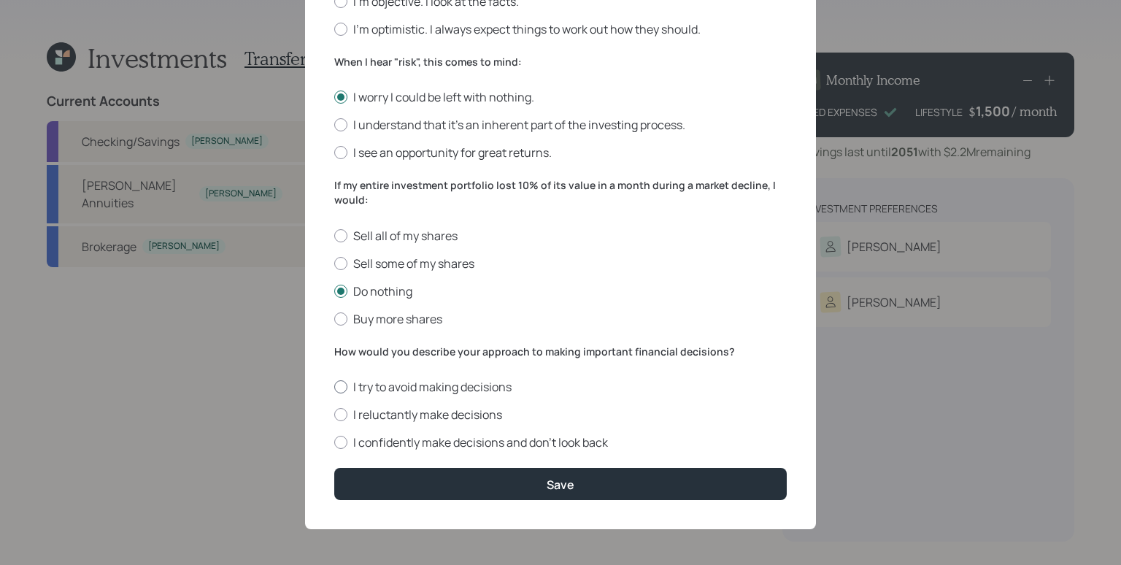
click at [392, 386] on label "I try to avoid making decisions" at bounding box center [560, 387] width 452 height 16
click at [334, 387] on input "I try to avoid making decisions" at bounding box center [333, 387] width 1 height 1
radio input "true"
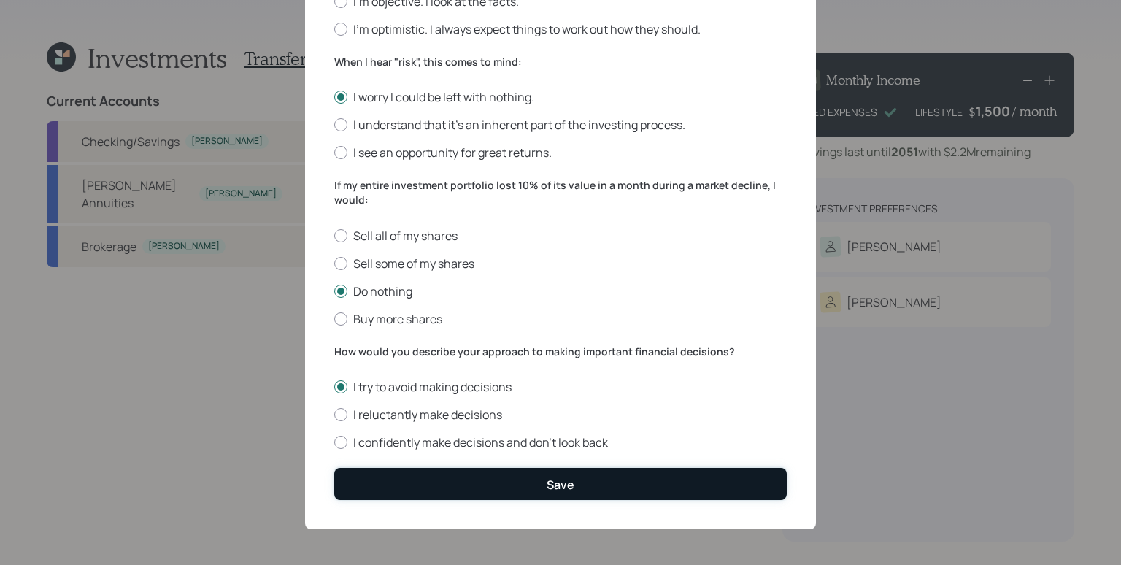
click at [533, 490] on button "Save" at bounding box center [560, 483] width 452 height 31
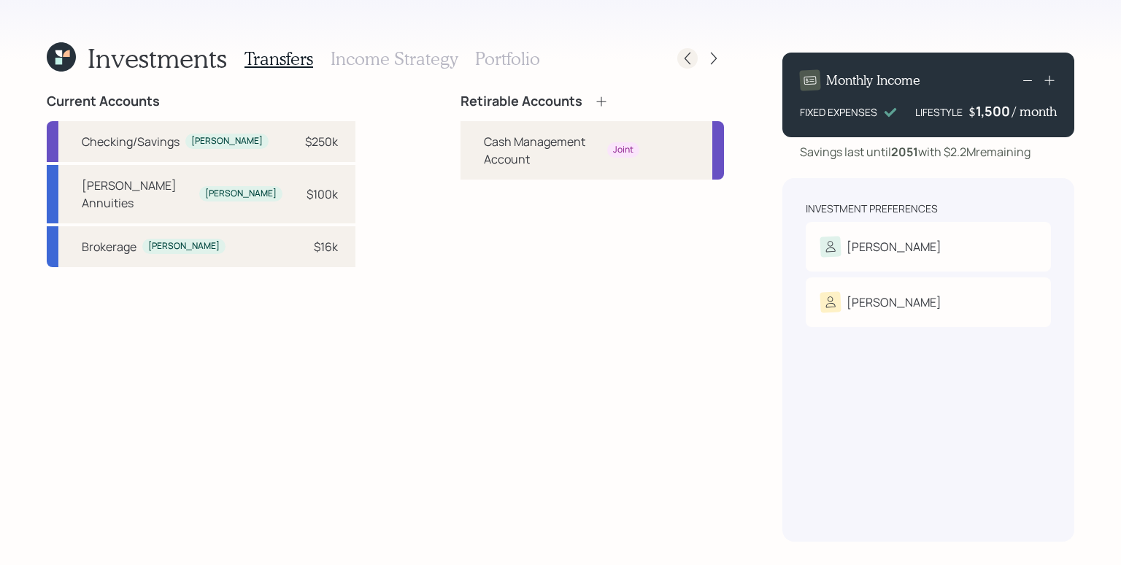
click at [690, 58] on icon at bounding box center [687, 58] width 15 height 15
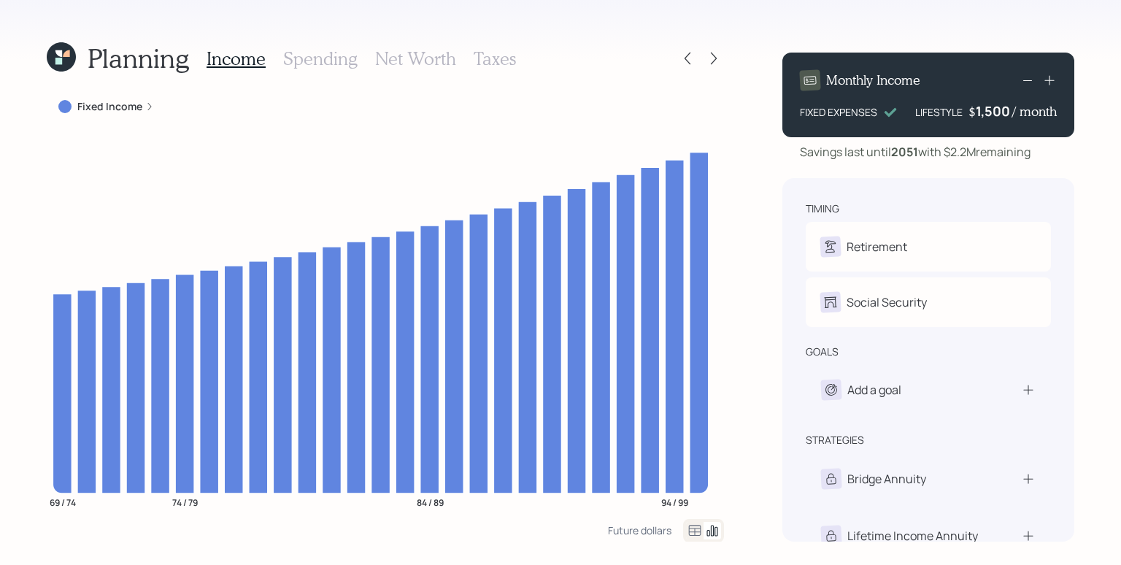
click at [695, 49] on div at bounding box center [700, 58] width 47 height 20
click at [691, 52] on icon at bounding box center [687, 58] width 15 height 15
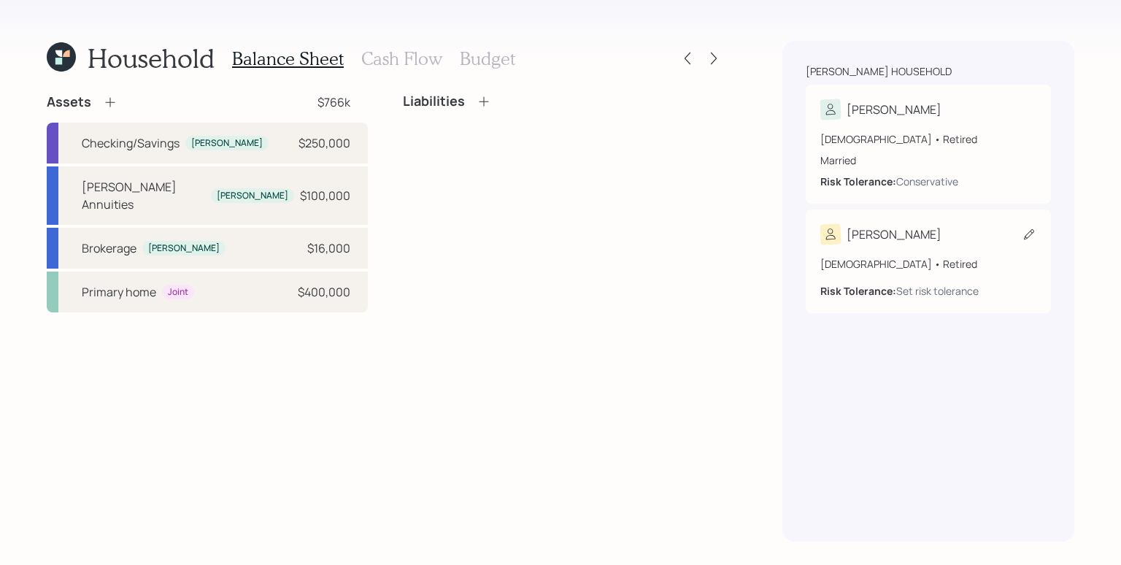
click at [913, 262] on div "73 years old • Retired" at bounding box center [928, 263] width 216 height 15
select select "11"
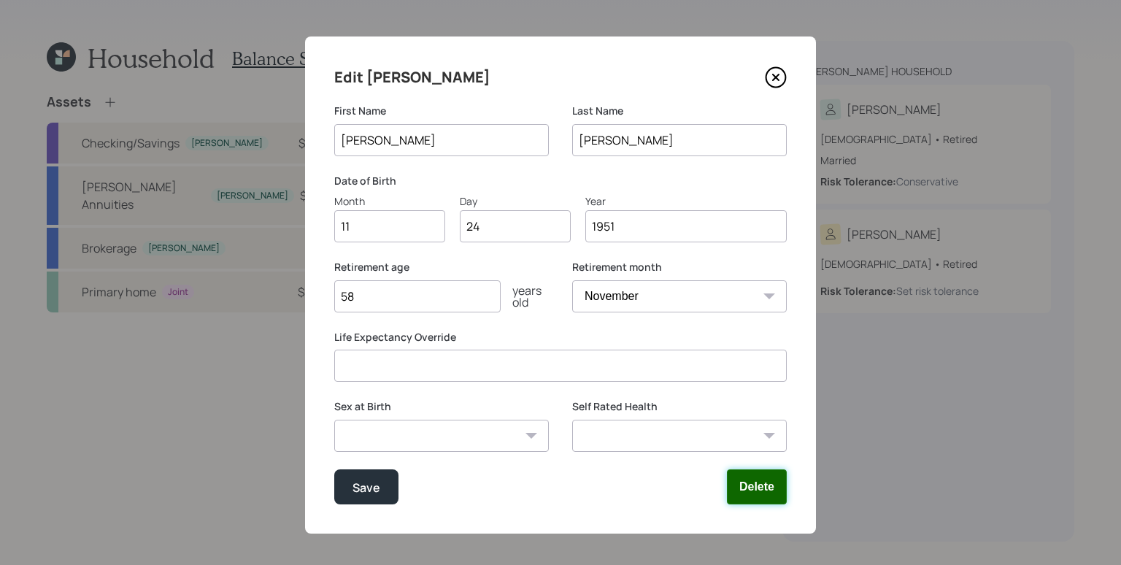
click at [770, 497] on button "Delete" at bounding box center [757, 486] width 60 height 35
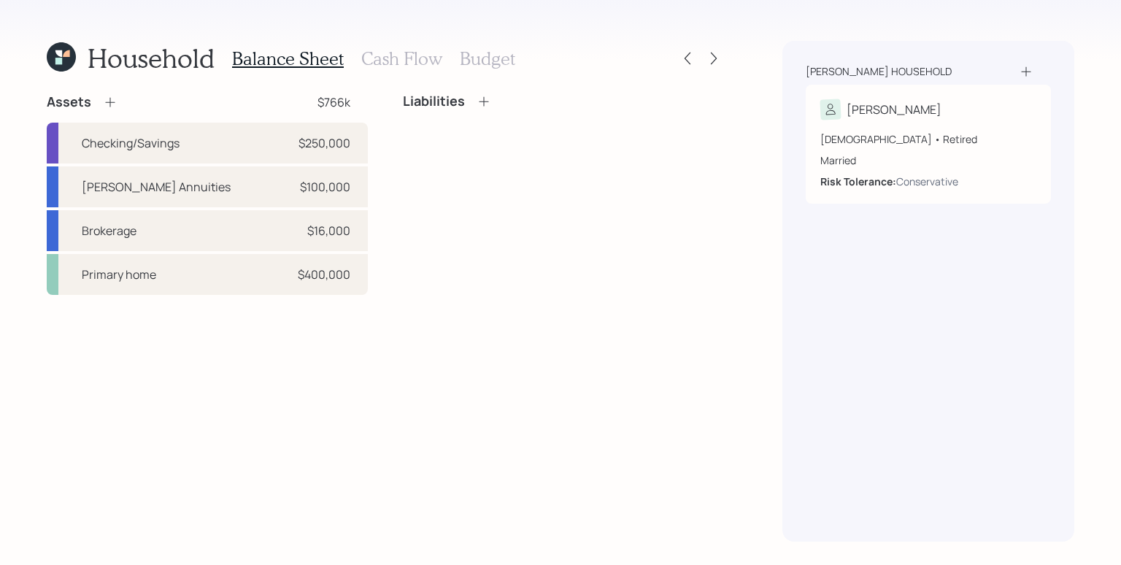
click at [388, 60] on h3 "Cash Flow" at bounding box center [401, 58] width 81 height 21
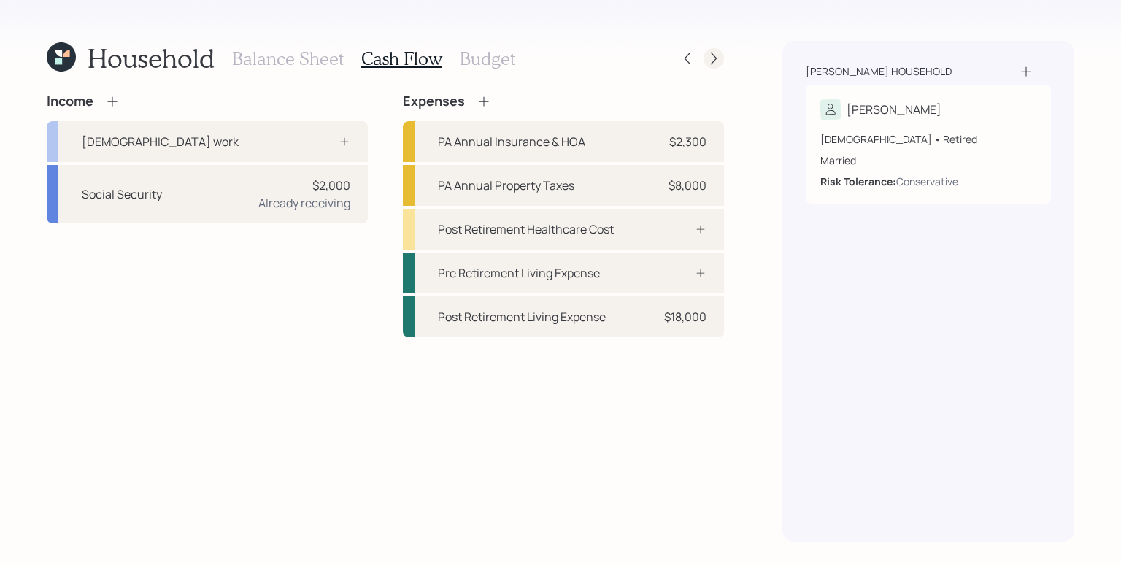
click at [706, 56] on icon at bounding box center [713, 58] width 15 height 15
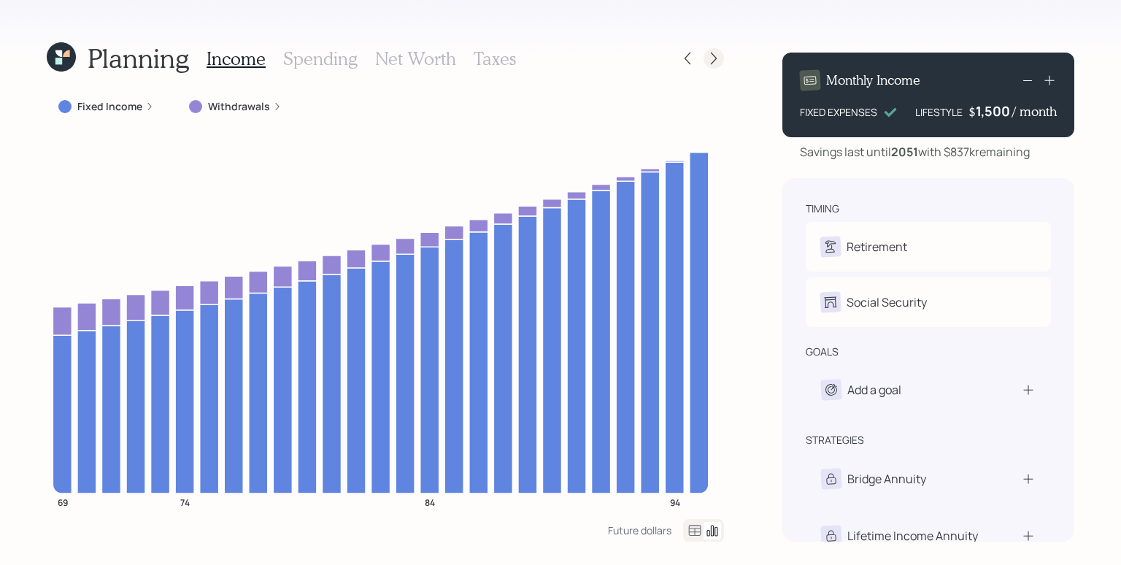
click at [716, 64] on icon at bounding box center [713, 58] width 15 height 15
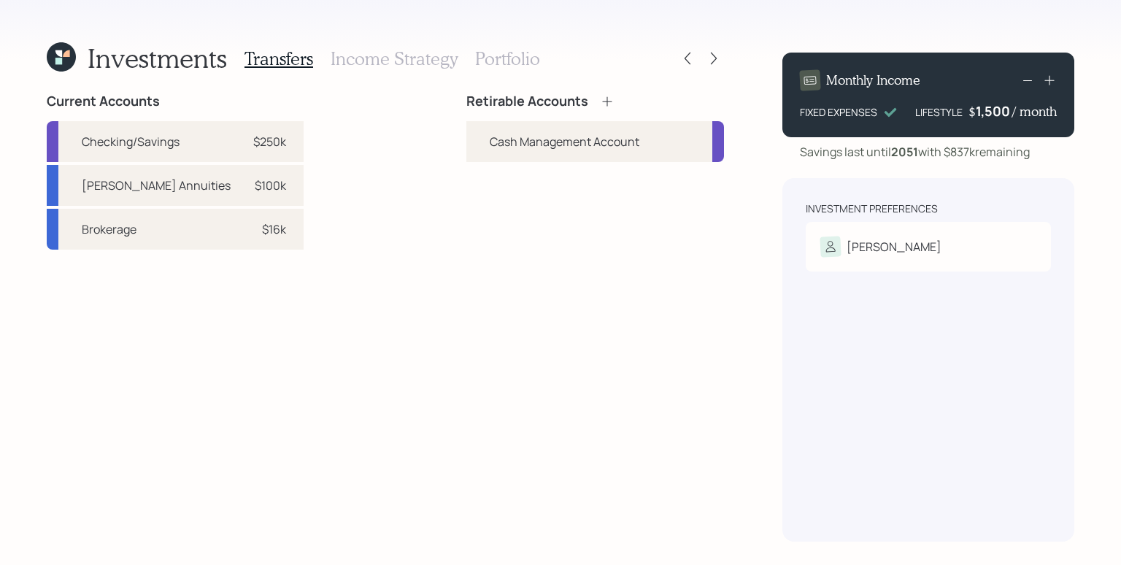
click at [606, 104] on icon at bounding box center [606, 100] width 9 height 9
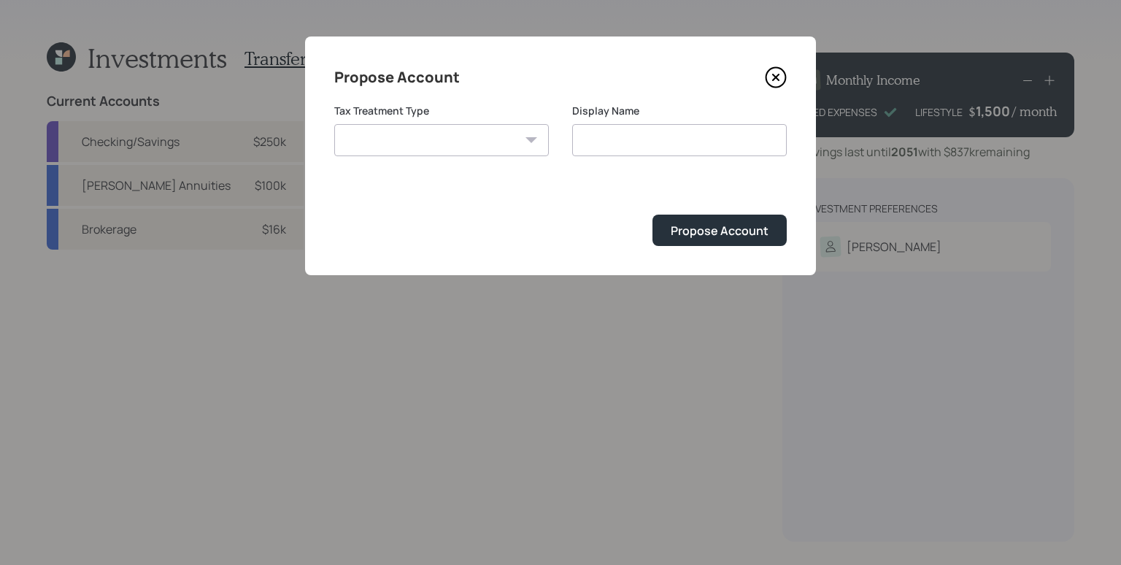
click at [473, 147] on select "Roth Taxable Traditional" at bounding box center [441, 140] width 215 height 32
select select "roth"
click at [334, 124] on select "Roth Taxable Traditional" at bounding box center [441, 140] width 215 height 32
click at [679, 141] on input "Roth" at bounding box center [679, 140] width 215 height 32
type input "[PERSON_NAME]"
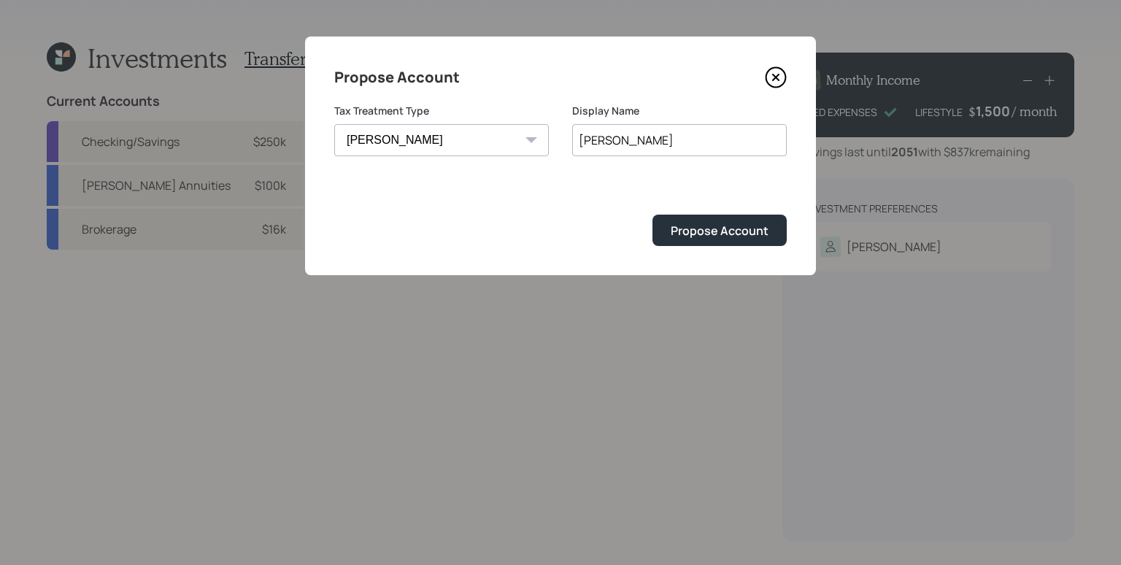
click at [652, 215] on button "Propose Account" at bounding box center [719, 230] width 134 height 31
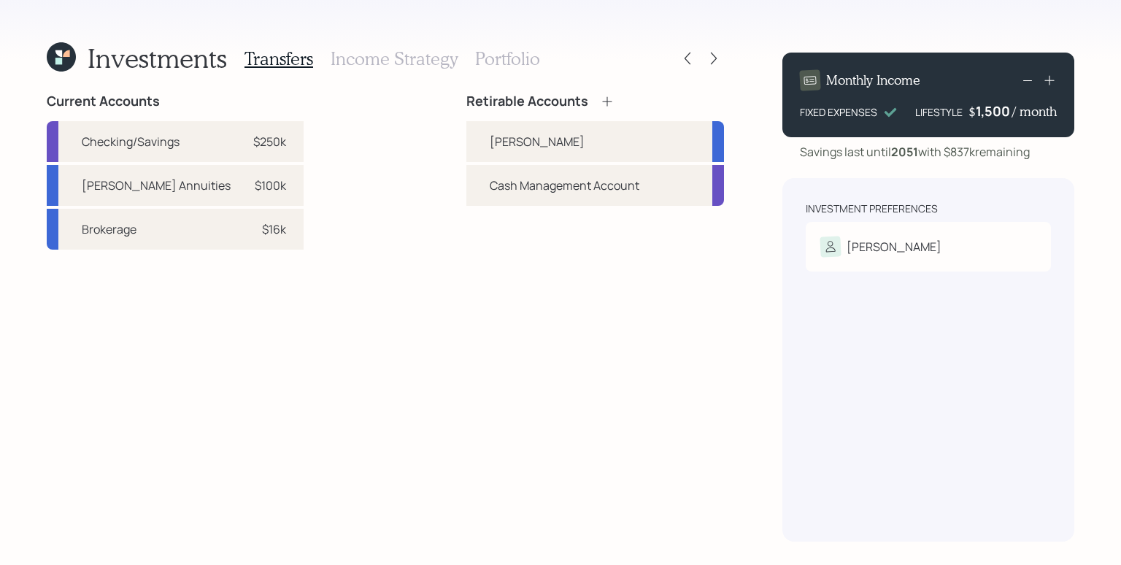
click at [611, 100] on icon at bounding box center [607, 101] width 15 height 15
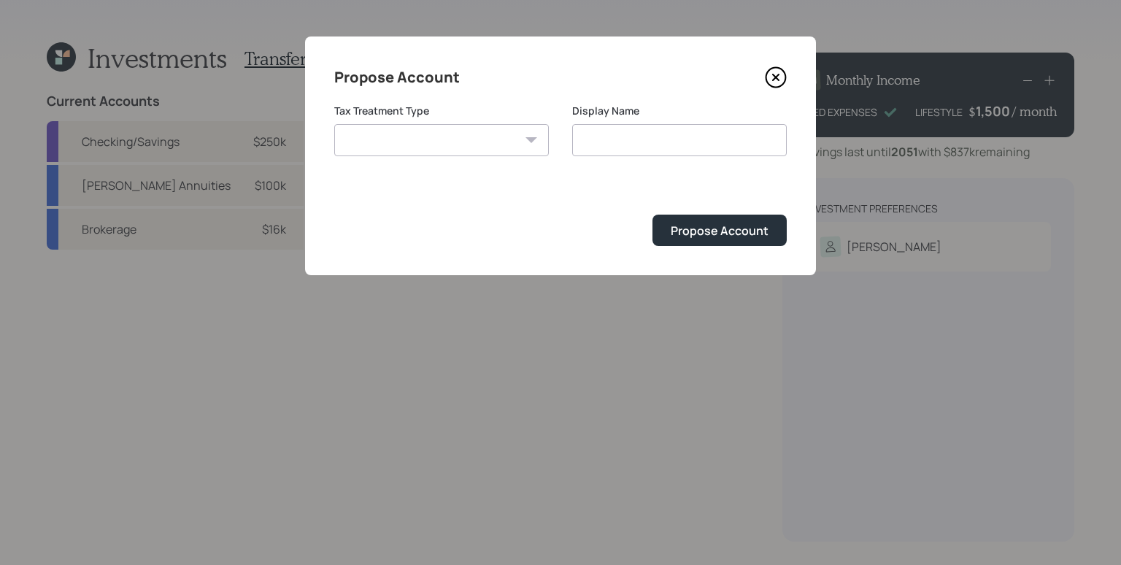
click at [514, 150] on select "Roth Taxable Traditional" at bounding box center [441, 140] width 215 height 32
select select "taxable"
click at [334, 124] on select "Roth Taxable Traditional" at bounding box center [441, 140] width 215 height 32
click at [667, 142] on input "Taxable" at bounding box center [679, 140] width 215 height 32
type input "Taxable Brokerage"
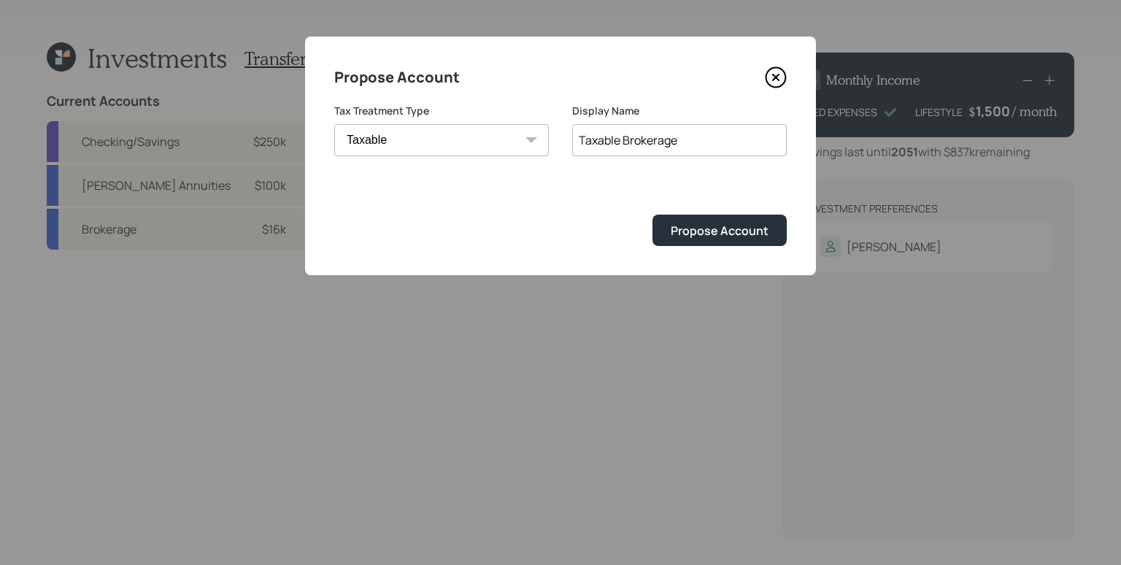
click at [652, 215] on button "Propose Account" at bounding box center [719, 230] width 134 height 31
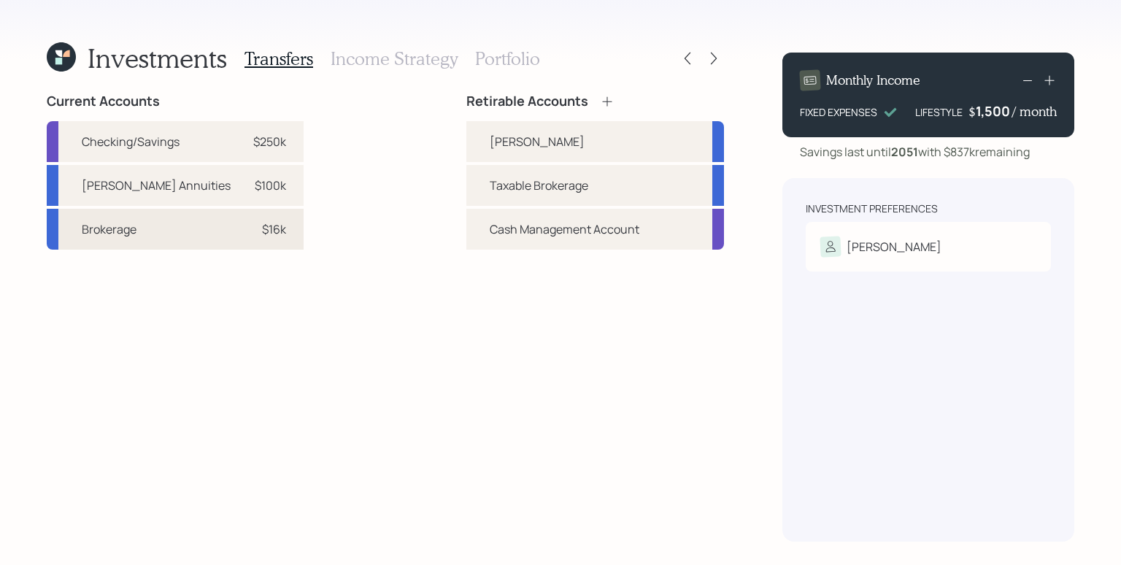
click at [242, 235] on div "$16k" at bounding box center [264, 229] width 44 height 18
click at [517, 193] on div "Taxable Brokerage" at bounding box center [595, 185] width 258 height 41
select select "c34255d9-057c-454e-a879-8f92abe44c7f"
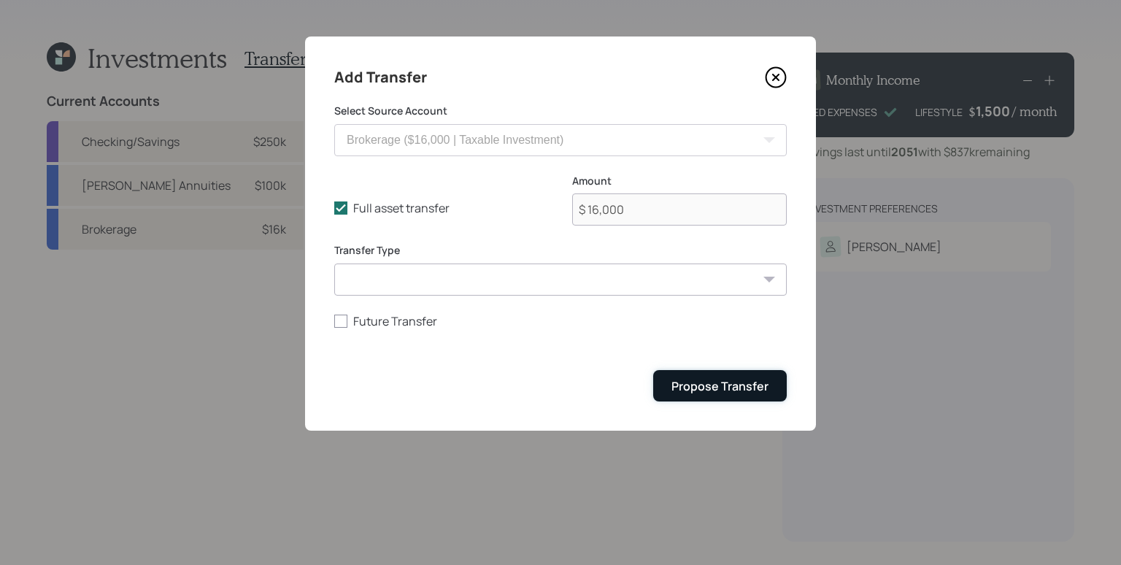
click at [718, 387] on div "Propose Transfer" at bounding box center [719, 386] width 97 height 16
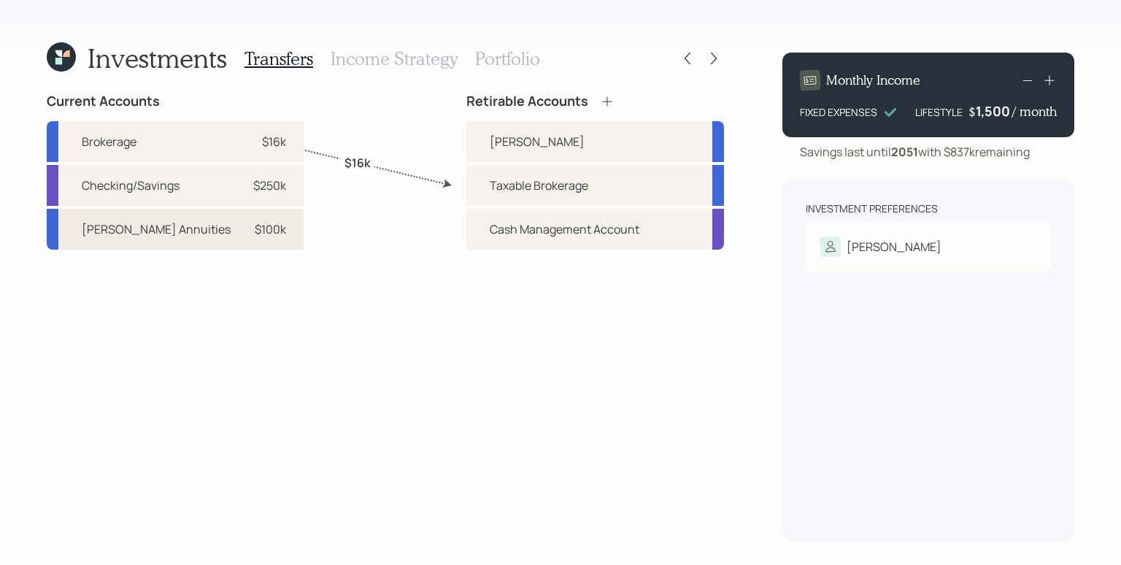
click at [255, 231] on div "$100k" at bounding box center [270, 229] width 31 height 18
click at [487, 144] on div "[PERSON_NAME]" at bounding box center [595, 141] width 258 height 41
select select "2ed12ed4-9e13-411d-86a9-c1e9032c00fc"
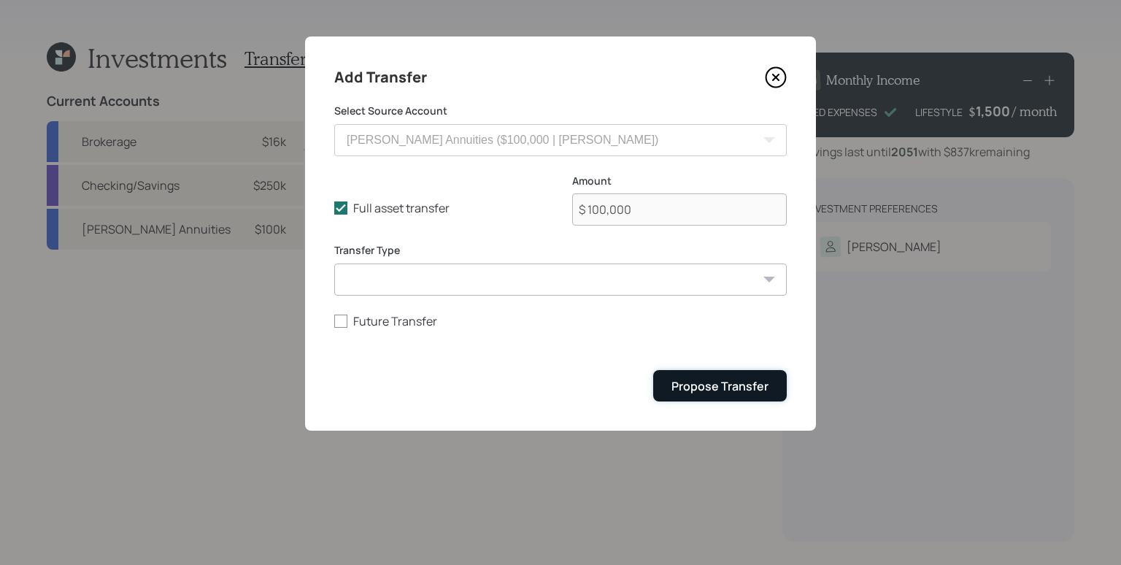
click at [763, 388] on div "Propose Transfer" at bounding box center [719, 386] width 97 height 16
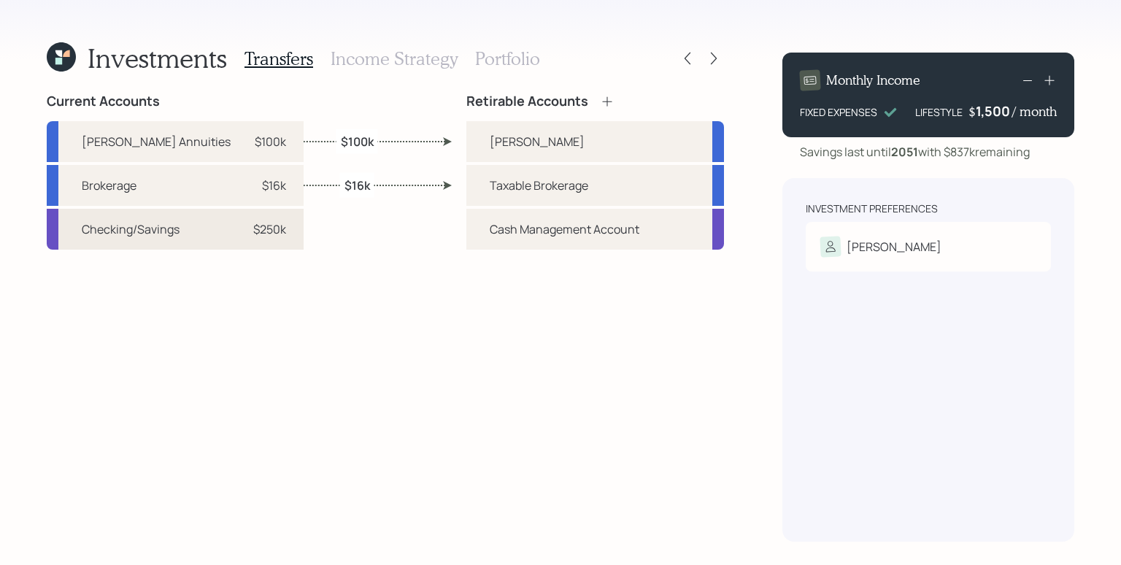
click at [253, 234] on div "$250k" at bounding box center [269, 229] width 33 height 18
click at [486, 184] on div "Taxable Brokerage" at bounding box center [595, 185] width 258 height 41
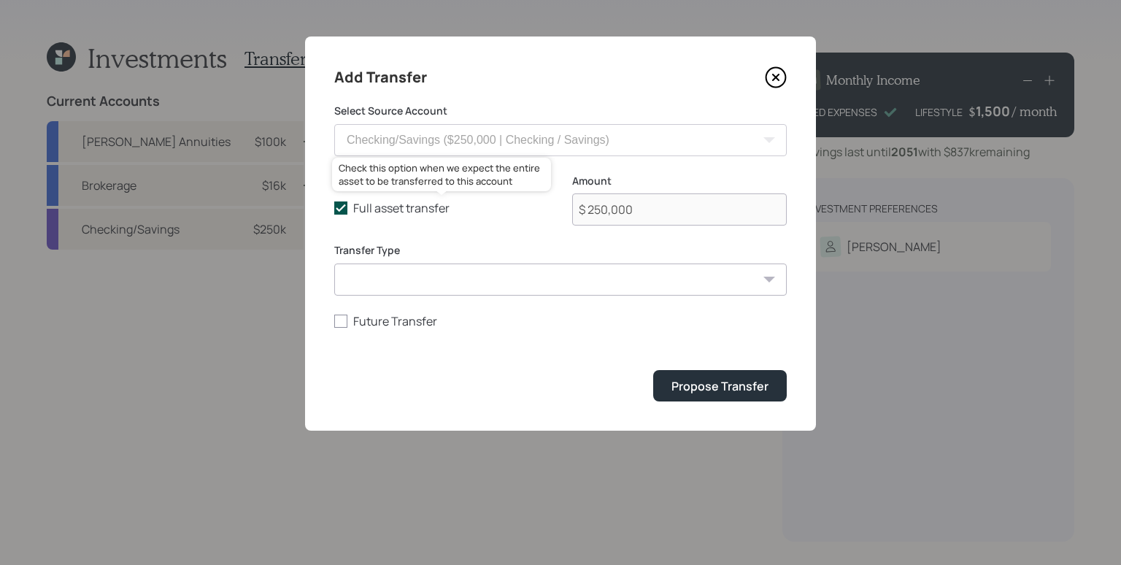
click at [390, 207] on label "Full asset transfer" at bounding box center [441, 208] width 215 height 16
click at [334, 208] on input "Full asset transfer" at bounding box center [333, 208] width 1 height 1
checkbox input "false"
click at [673, 216] on input "$ 250,000" at bounding box center [679, 209] width 215 height 32
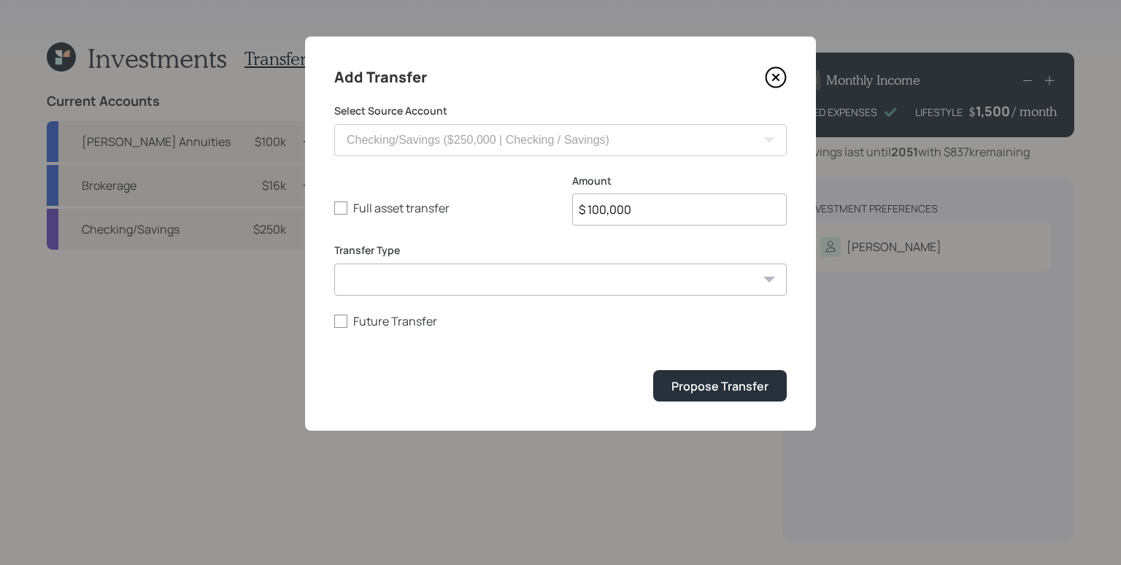
type input "$ 100,000"
click at [653, 370] on button "Propose Transfer" at bounding box center [720, 385] width 134 height 31
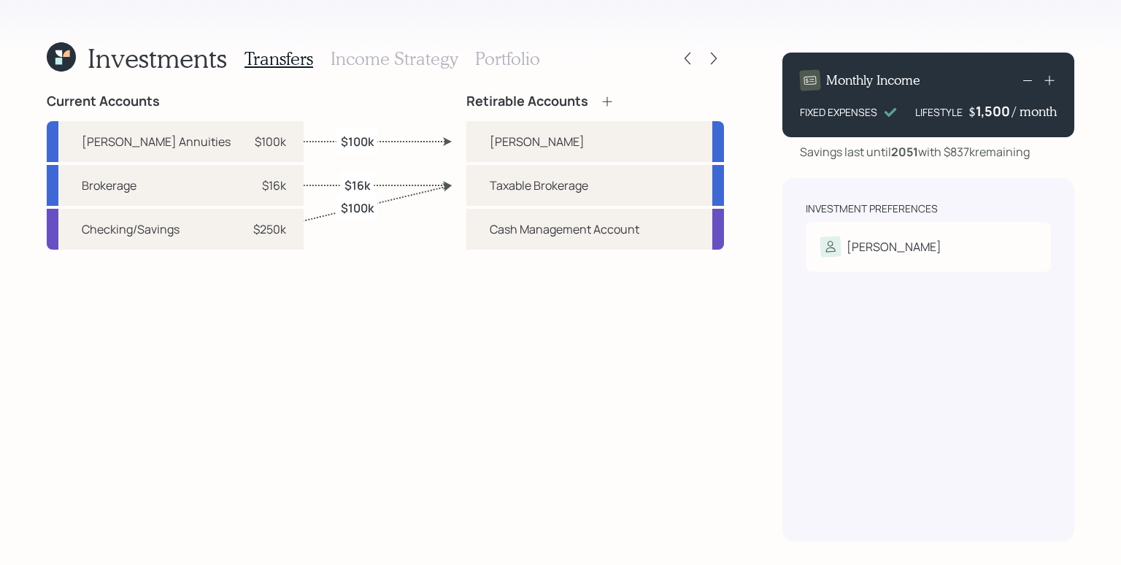
click at [393, 60] on h3 "Income Strategy" at bounding box center [394, 58] width 127 height 21
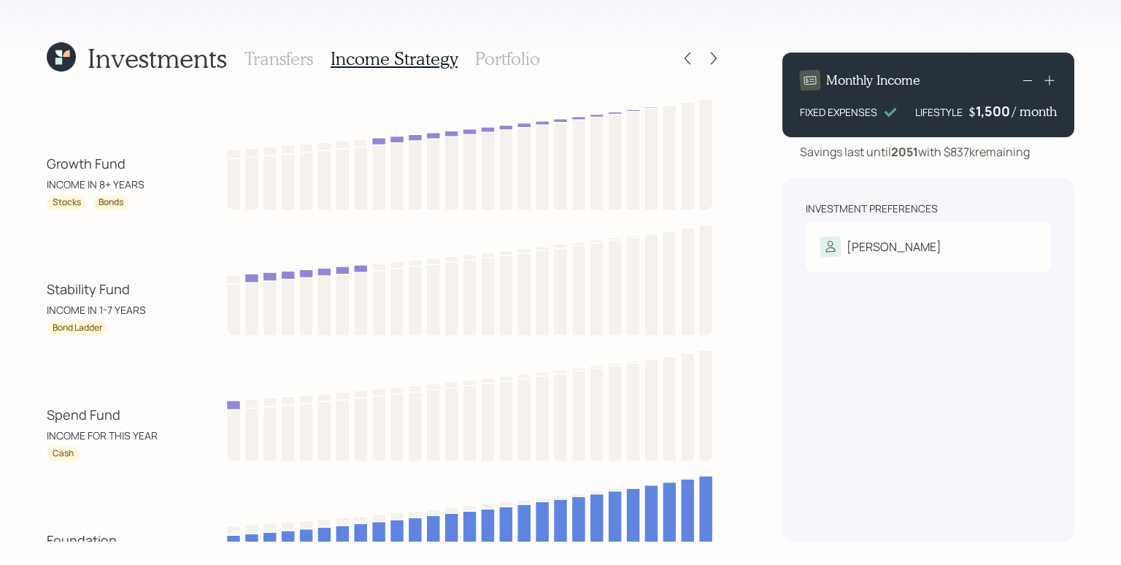
click at [527, 61] on h3 "Portfolio" at bounding box center [507, 58] width 65 height 21
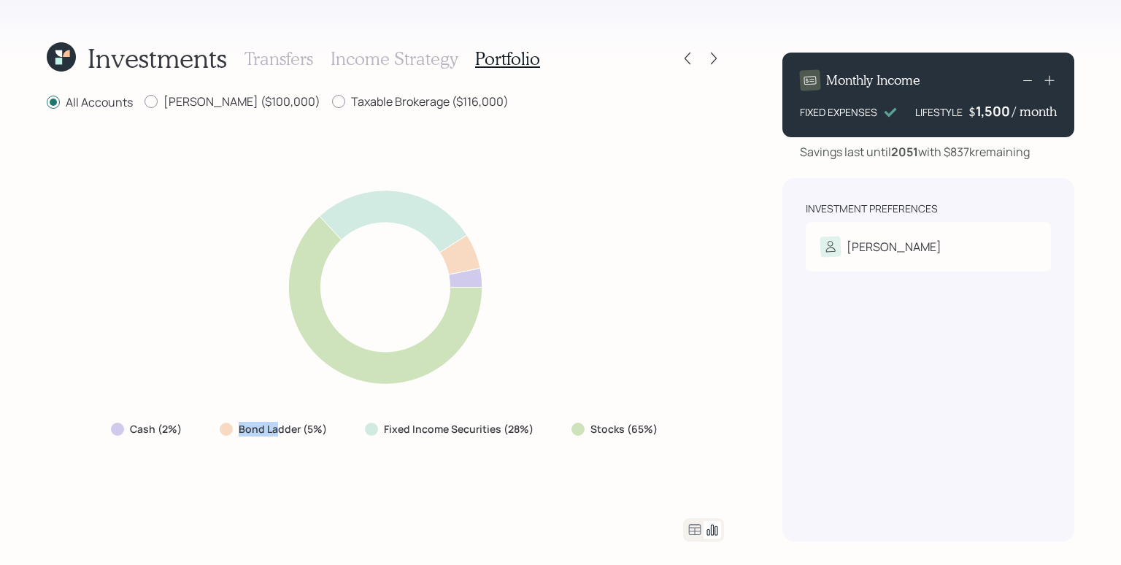
drag, startPoint x: 234, startPoint y: 436, endPoint x: 279, endPoint y: 433, distance: 46.0
click at [279, 433] on div "Bond Ladder (5%)" at bounding box center [275, 429] width 110 height 15
drag, startPoint x: 409, startPoint y: 328, endPoint x: 412, endPoint y: 316, distance: 12.2
click at [409, 327] on icon at bounding box center [385, 287] width 406 height 223
click at [703, 309] on div "Cash (2%) Bond Ladder (5%) Fixed Income Securities (28%) Stocks (65%)" at bounding box center [385, 314] width 677 height 371
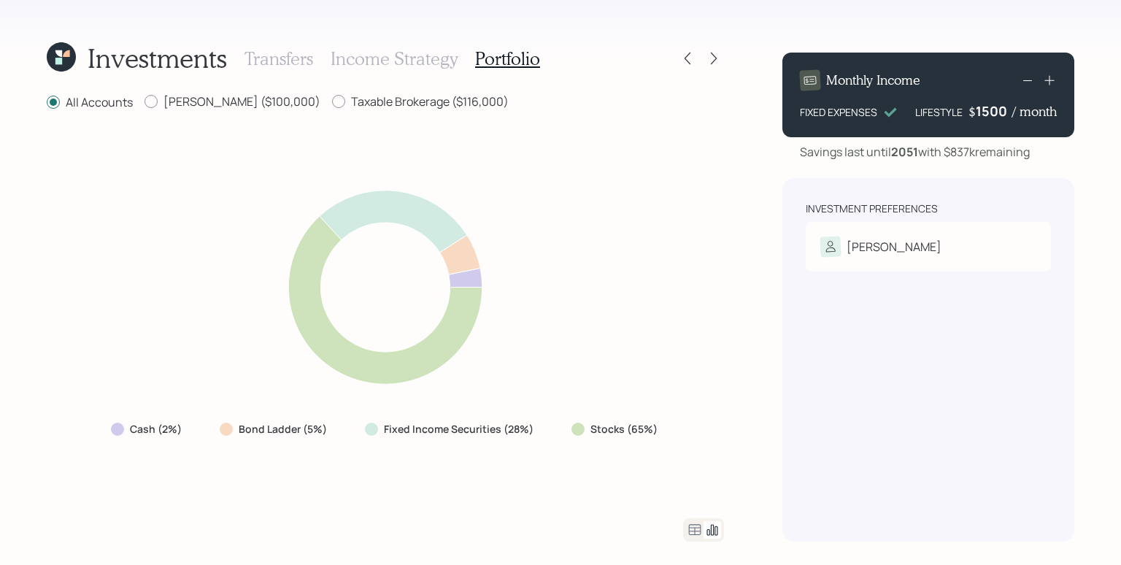
click at [1000, 111] on div "1500" at bounding box center [994, 111] width 36 height 18
click at [1019, 161] on div "Monthly Income FIXED EXPENSES LIFESTYLE $ 2,500 / month Savings last until 2051…" at bounding box center [928, 291] width 292 height 501
click at [995, 113] on div "2500" at bounding box center [994, 111] width 36 height 18
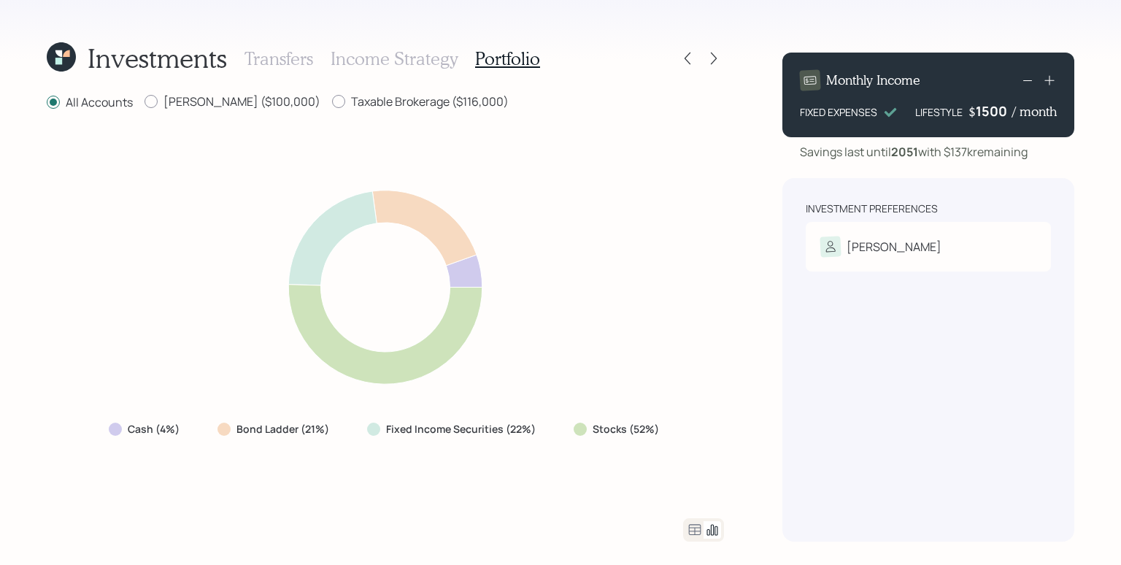
click at [1042, 154] on div "Savings last until 2051 with $137k remaining" at bounding box center [928, 152] width 292 height 18
click at [631, 288] on div "Cash (2%) Bond Ladder (5%) Fixed Income Securities (28%) Stocks (65%)" at bounding box center [385, 314] width 677 height 371
click at [712, 54] on icon at bounding box center [714, 59] width 6 height 12
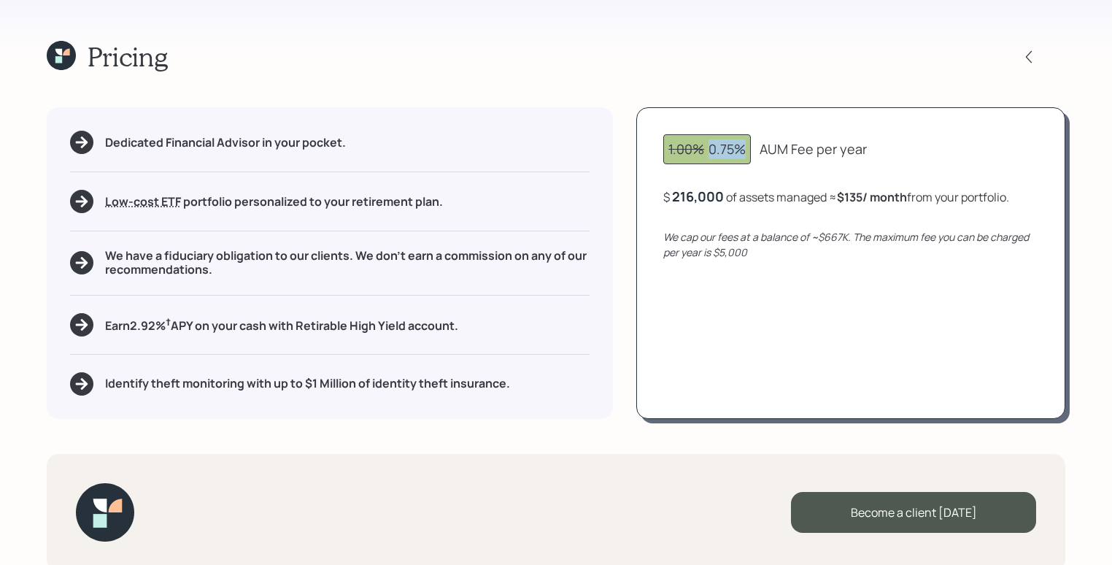
drag, startPoint x: 712, startPoint y: 155, endPoint x: 747, endPoint y: 156, distance: 35.0
click at [747, 156] on div "1.00% 0.75%" at bounding box center [707, 149] width 88 height 30
click at [776, 204] on div "$ 216,000 of assets managed ≈ $135 / month from your portfolio ." at bounding box center [836, 197] width 346 height 18
drag, startPoint x: 676, startPoint y: 197, endPoint x: 720, endPoint y: 198, distance: 43.8
click at [720, 198] on div "216000" at bounding box center [696, 197] width 48 height 18
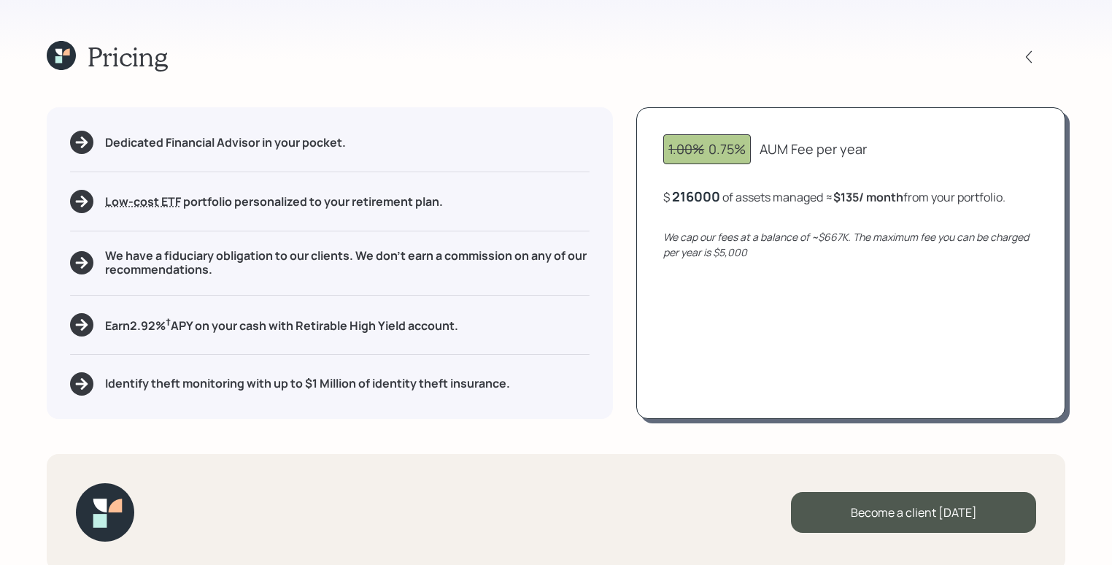
click at [742, 257] on icon "We cap our fees at a balance of ~$667K. The maximum fee you can be charged per …" at bounding box center [846, 244] width 366 height 29
click at [697, 194] on div "216,000" at bounding box center [698, 197] width 52 height 18
click at [697, 194] on div "216000" at bounding box center [696, 197] width 48 height 18
click at [924, 319] on div "1.00% 0.75% AUM Fee per year $ 116,000 of assets managed ≈ $73 / month from you…" at bounding box center [850, 262] width 429 height 311
drag, startPoint x: 845, startPoint y: 194, endPoint x: 871, endPoint y: 204, distance: 27.9
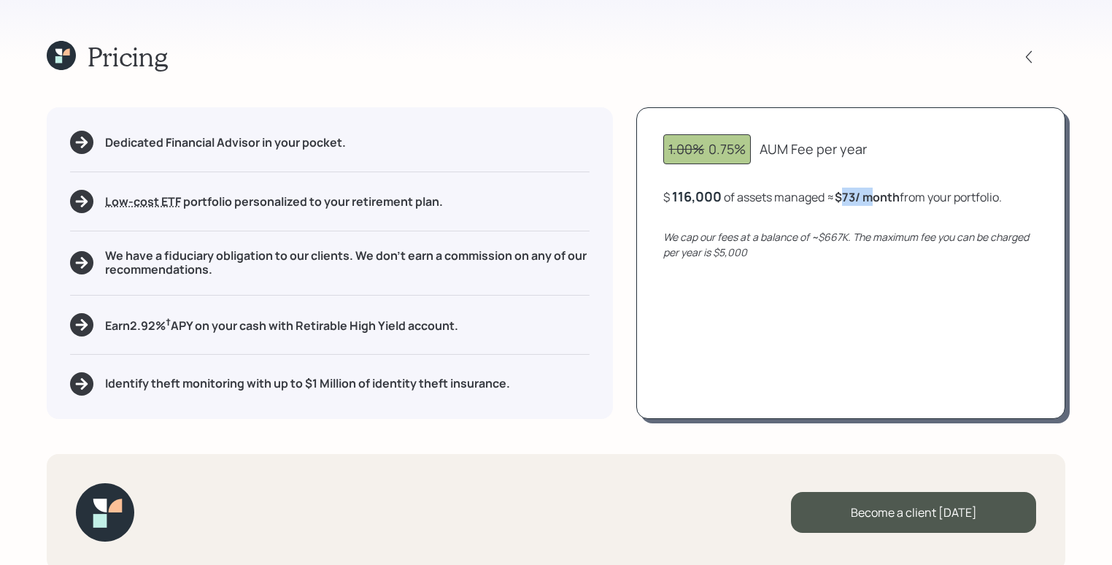
click at [871, 204] on b "$73 / month" at bounding box center [867, 197] width 65 height 16
click at [911, 332] on div "1.00% 0.75% AUM Fee per year $ 116,000 of assets managed ≈ $73 / month from you…" at bounding box center [850, 262] width 429 height 311
click at [1036, 54] on div at bounding box center [1029, 57] width 20 height 20
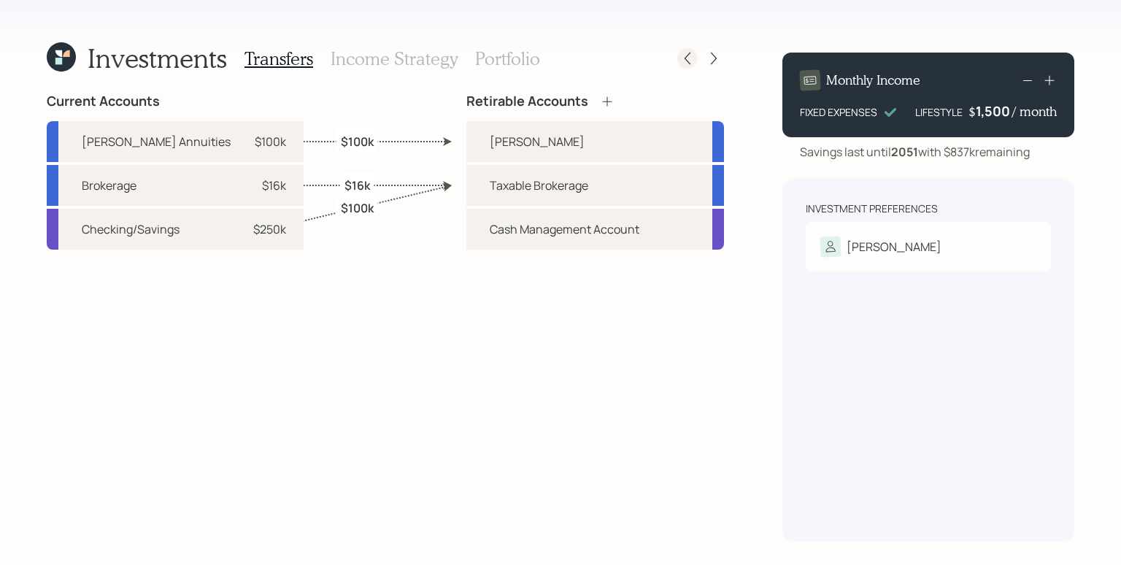
click at [687, 61] on icon at bounding box center [688, 59] width 6 height 12
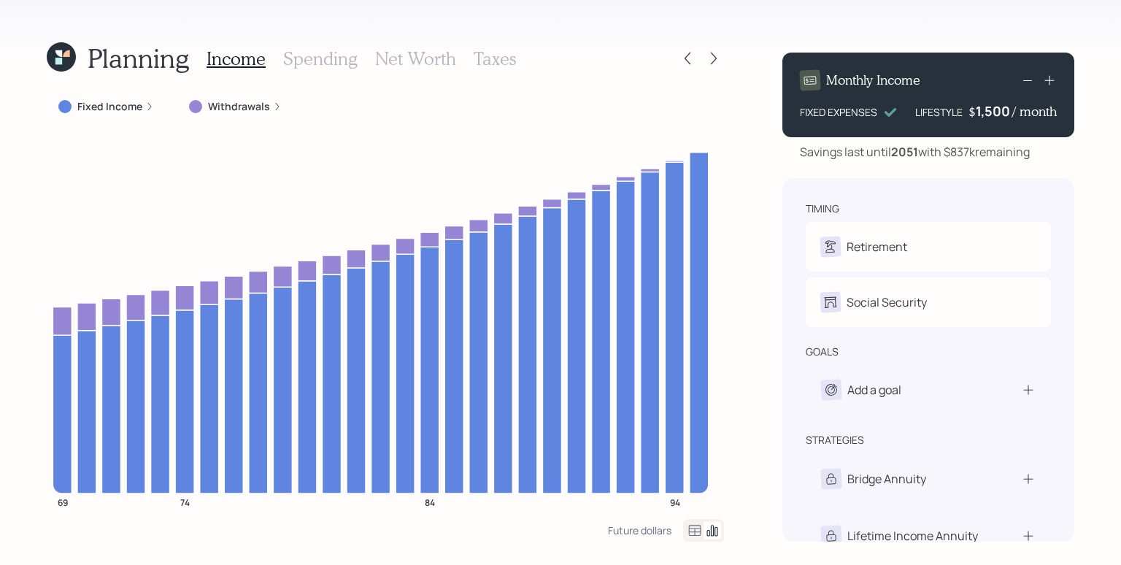
click at [508, 63] on h3 "Taxes" at bounding box center [495, 58] width 42 height 21
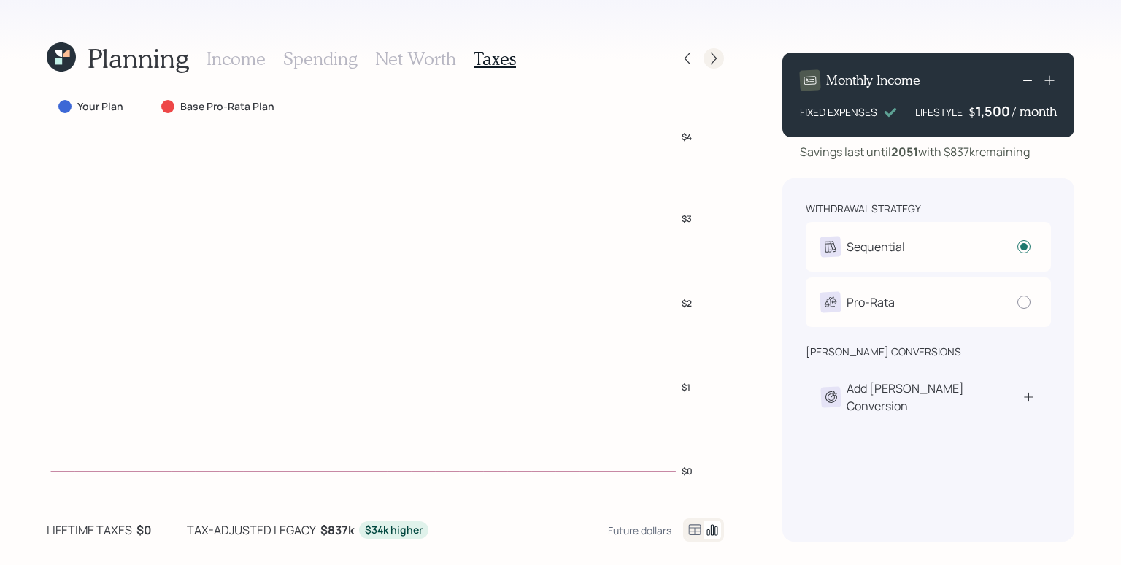
click at [710, 58] on icon at bounding box center [713, 58] width 15 height 15
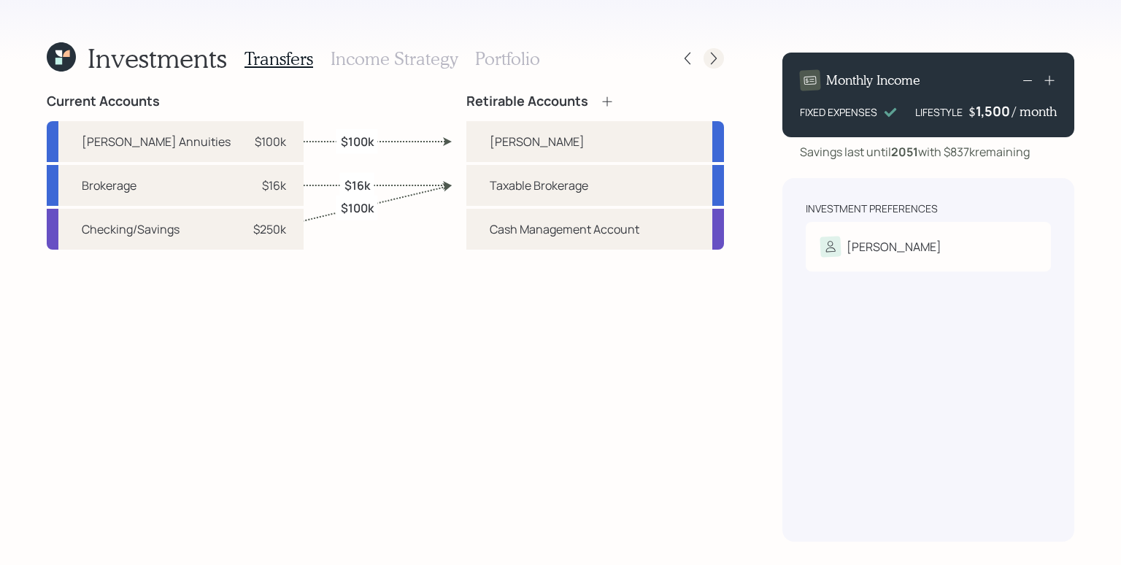
click at [713, 61] on icon at bounding box center [713, 58] width 15 height 15
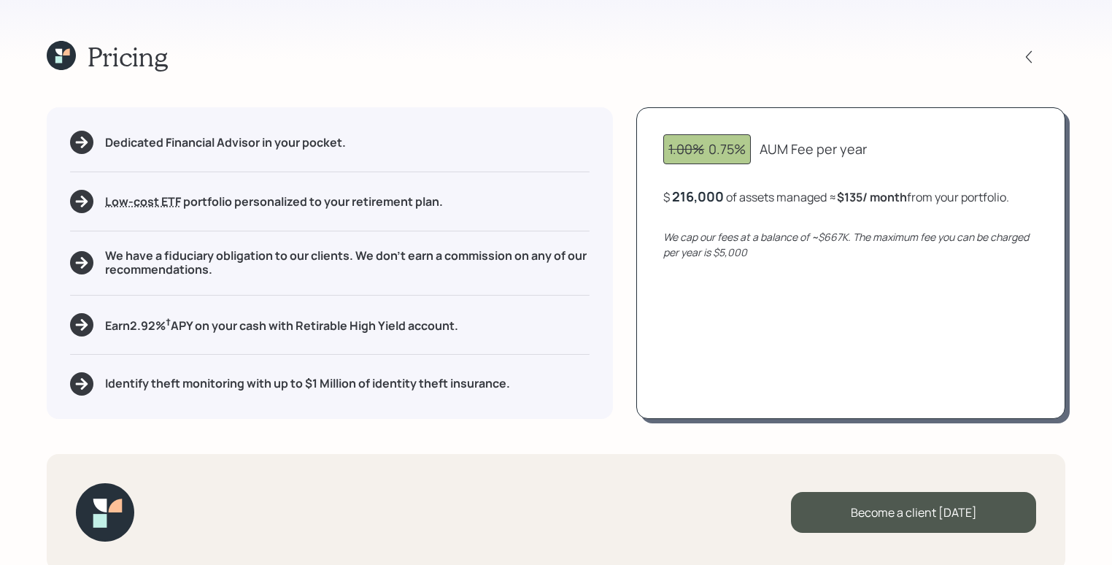
click at [68, 58] on icon at bounding box center [61, 55] width 29 height 29
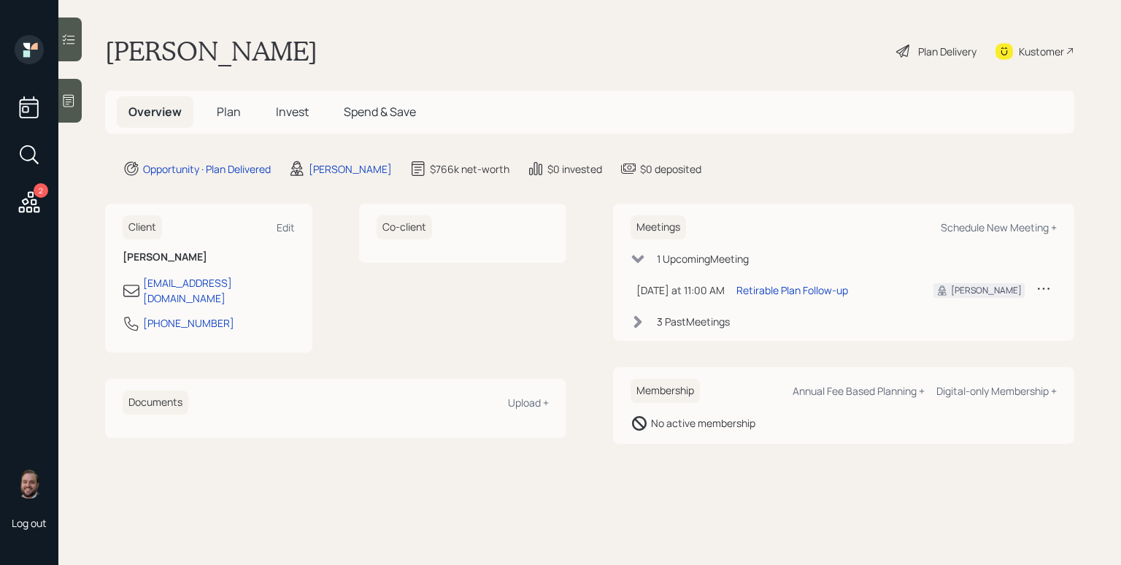
click at [773, 58] on div "Denise Godfrey Plan Delivery Kustomer" at bounding box center [589, 51] width 969 height 32
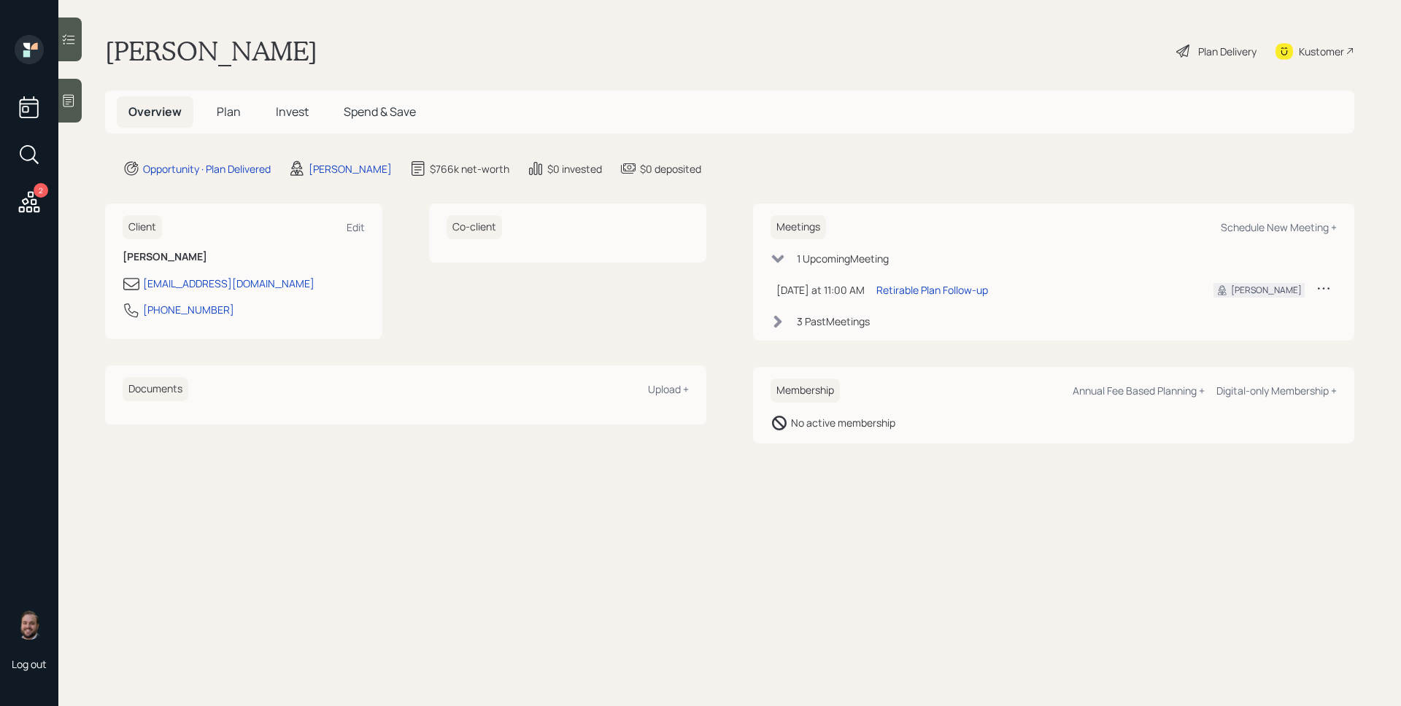
click at [966, 73] on main "Denise Godfrey Plan Delivery Kustomer Overview Plan Invest Spend & Save Opportu…" at bounding box center [729, 353] width 1343 height 706
click at [208, 104] on h5 "Plan" at bounding box center [228, 111] width 47 height 31
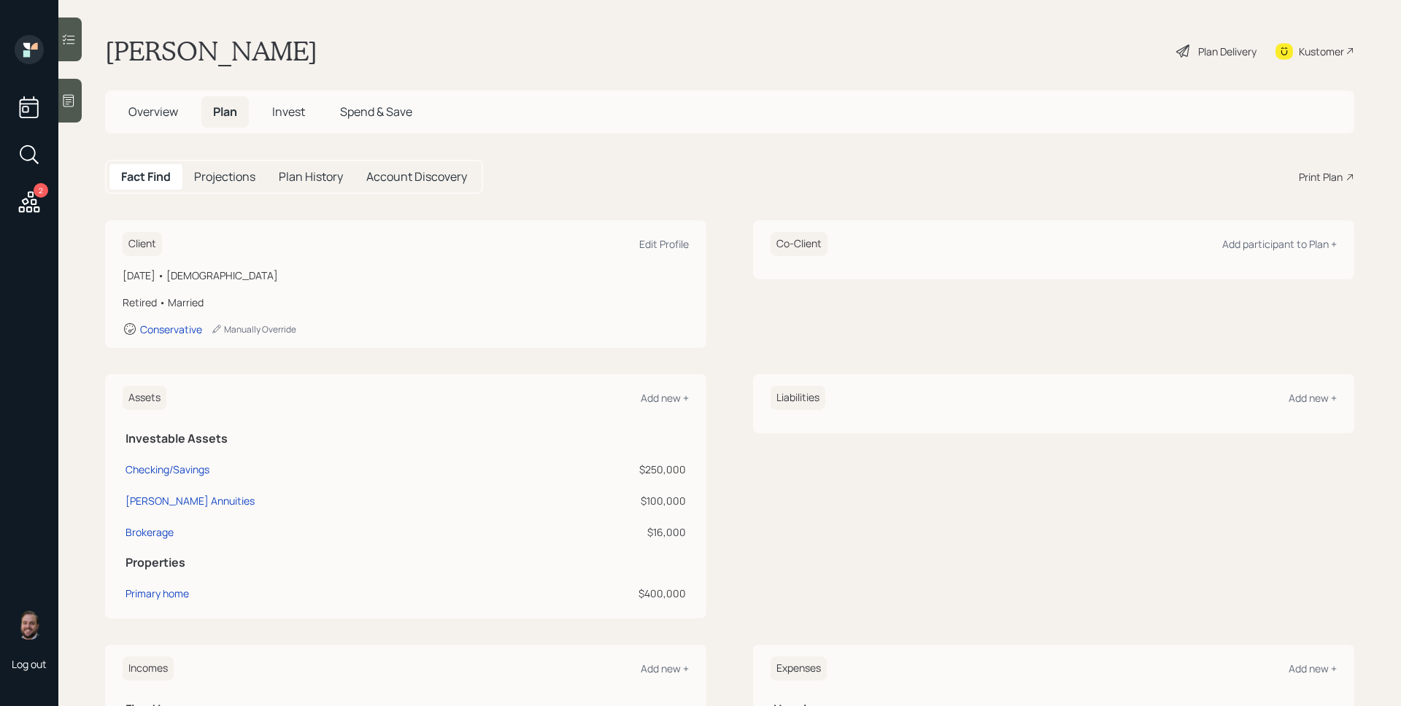
click at [850, 108] on div "Overview Plan Invest Spend & Save" at bounding box center [729, 111] width 1249 height 43
click at [1276, 246] on div "Add participant to Plan +" at bounding box center [1279, 244] width 115 height 14
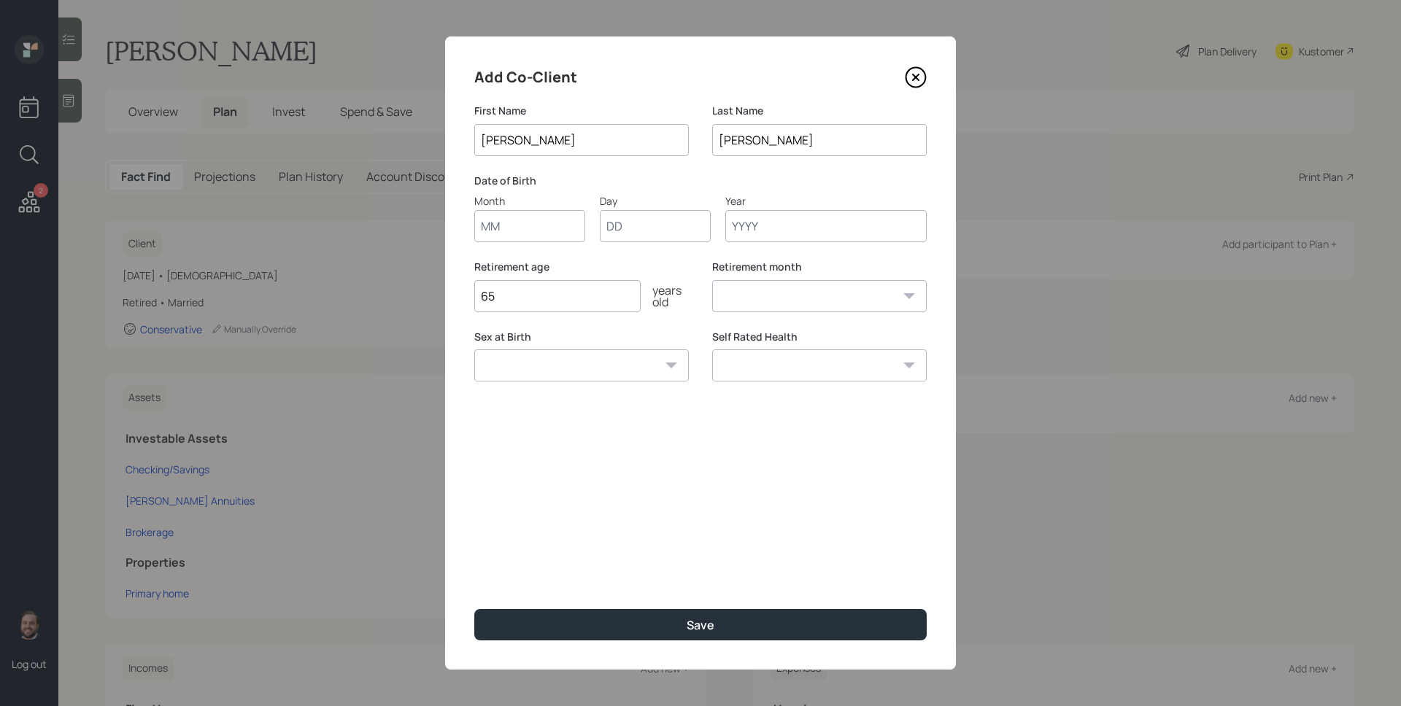
type input "Byron"
click at [917, 80] on icon at bounding box center [916, 77] width 22 height 22
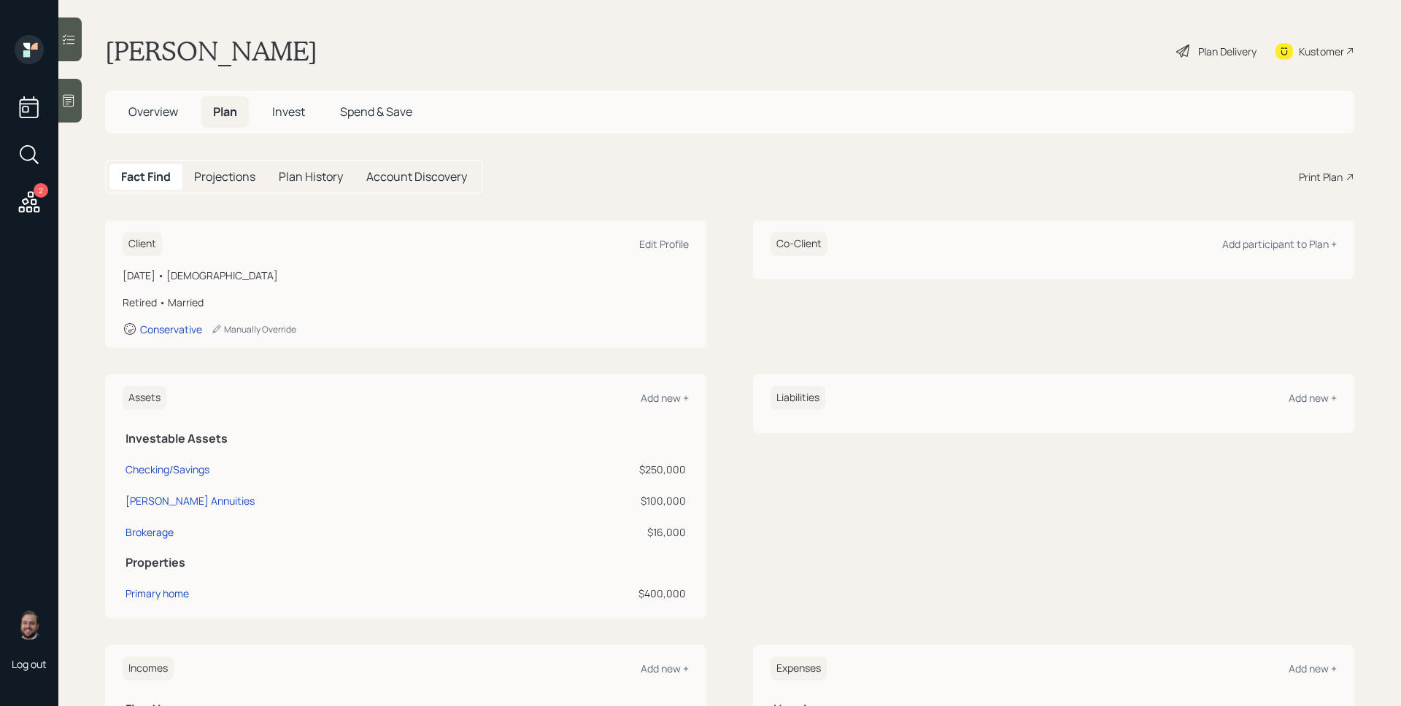
click at [871, 55] on div "Denise Godfrey Plan Delivery Kustomer" at bounding box center [729, 51] width 1249 height 32
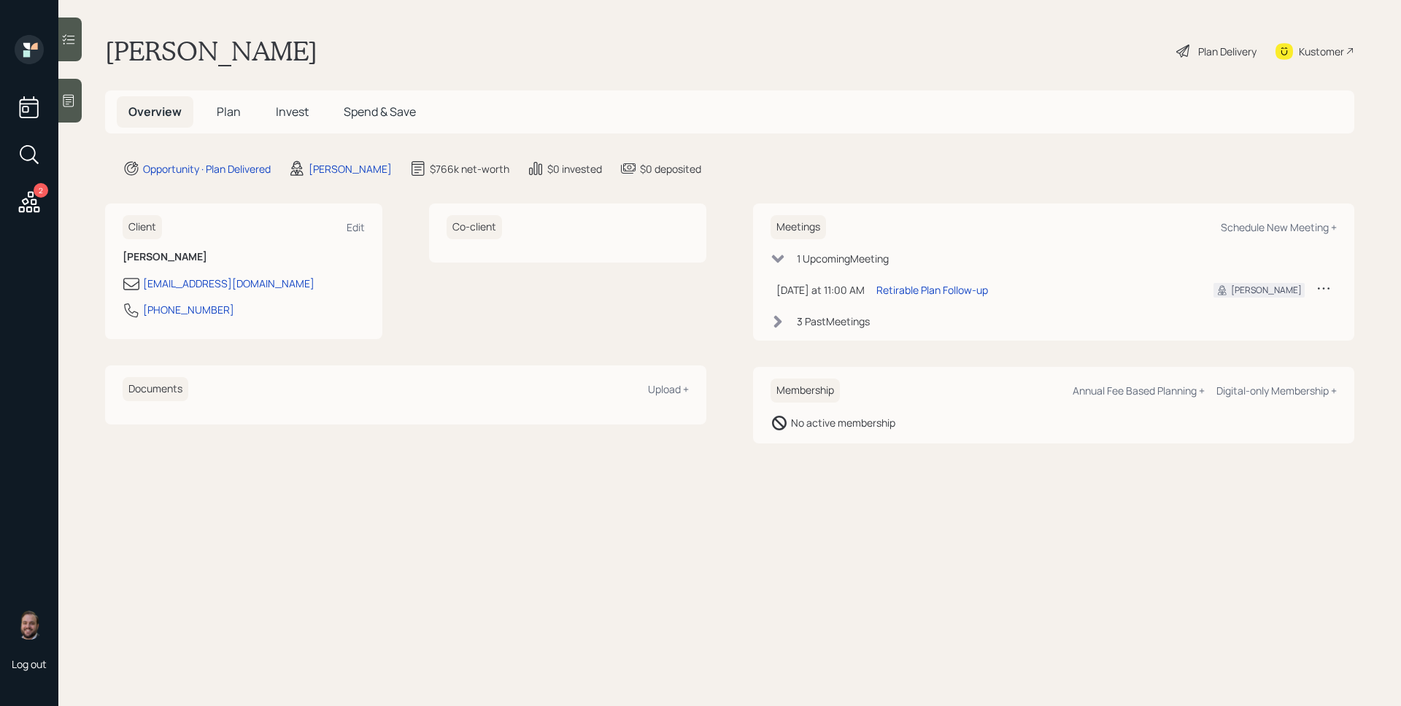
click at [284, 104] on span "Invest" at bounding box center [292, 112] width 33 height 16
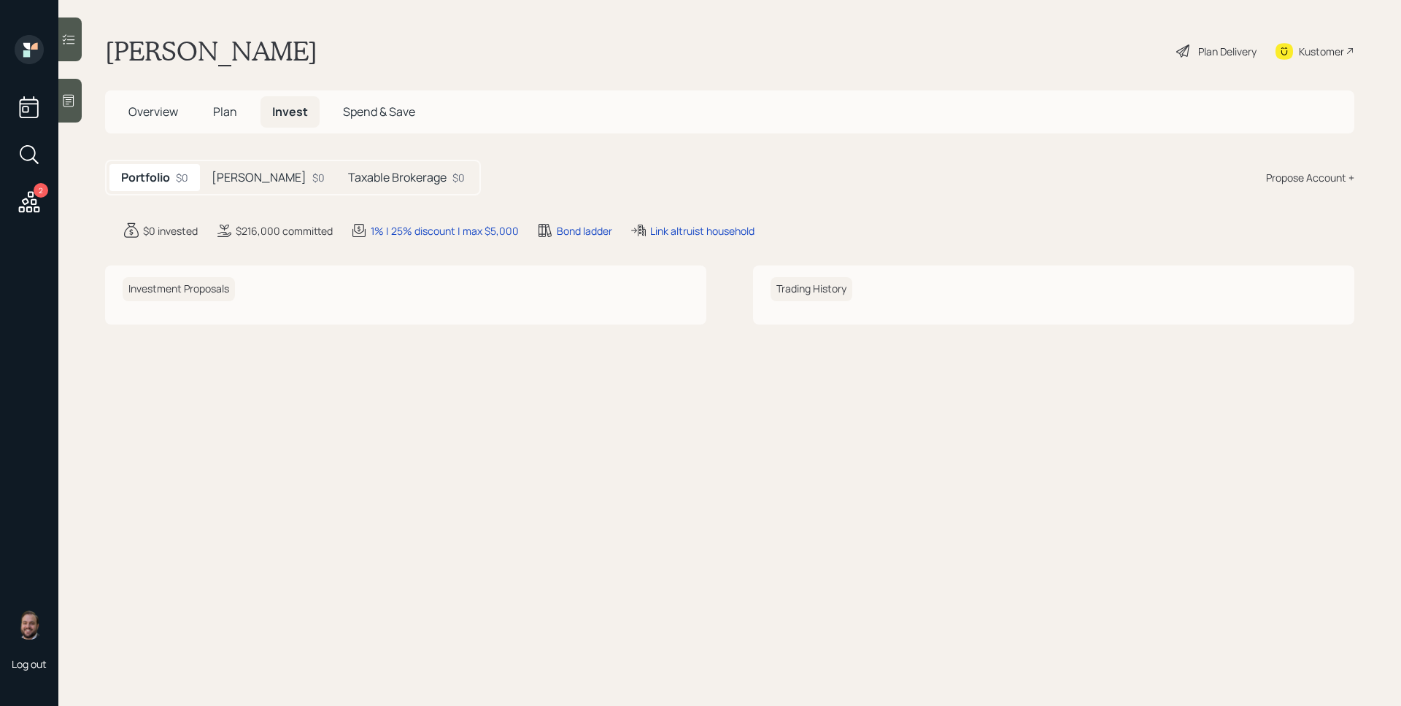
click at [215, 107] on span "Plan" at bounding box center [225, 112] width 24 height 16
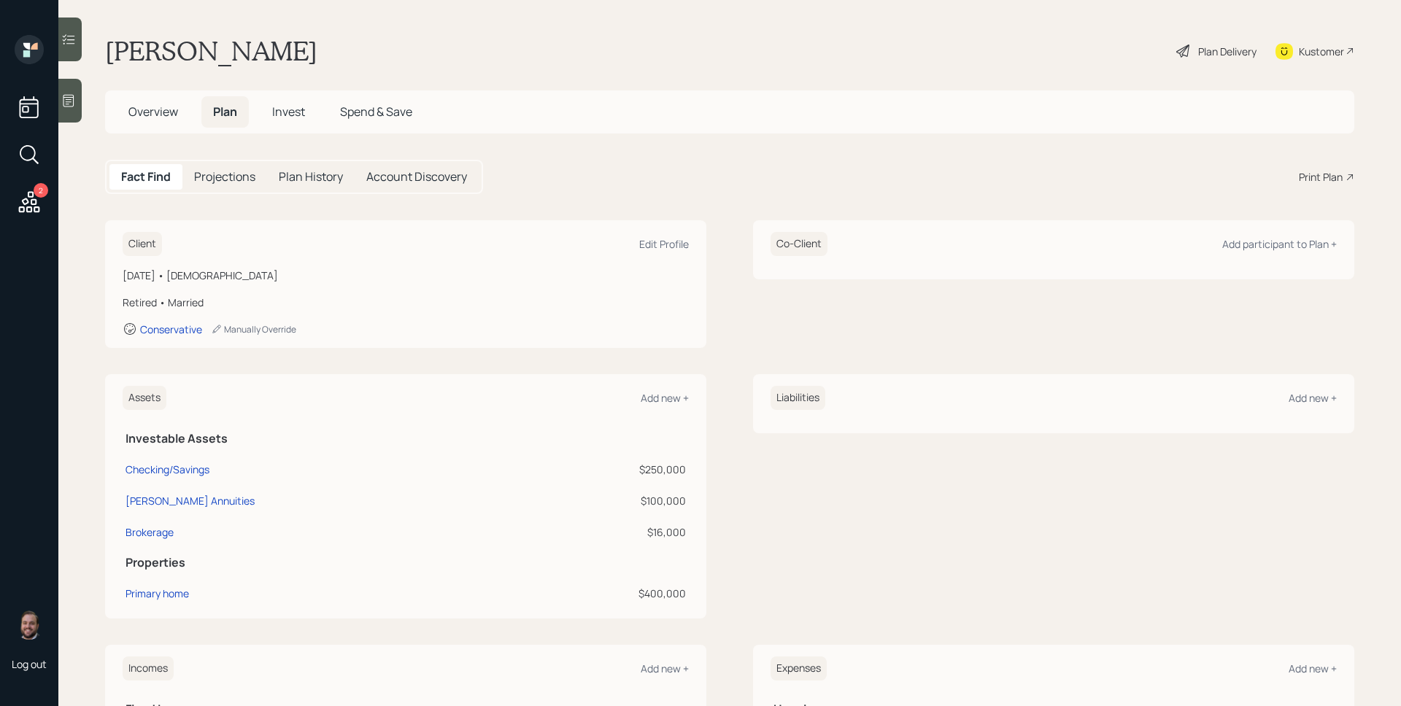
click at [1316, 183] on div "Print Plan" at bounding box center [1321, 176] width 44 height 15
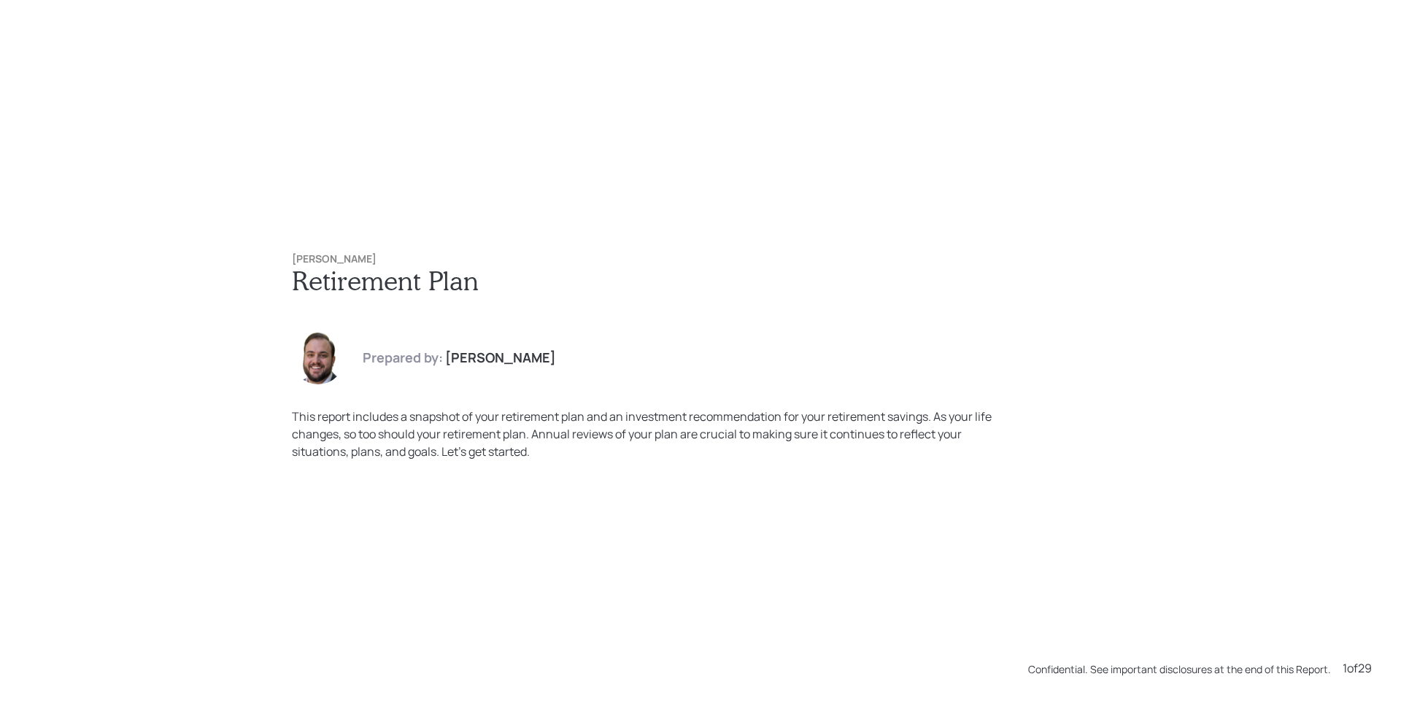
click at [1204, 290] on div "Denise Godfrey Retirement Plan Prepared by: James DiStasi This report includes …" at bounding box center [700, 353] width 1401 height 706
click at [1201, 288] on div "Denise Godfrey Retirement Plan Prepared by: James DiStasi This report includes …" at bounding box center [700, 353] width 1401 height 706
